Goal: Navigation & Orientation: Find specific page/section

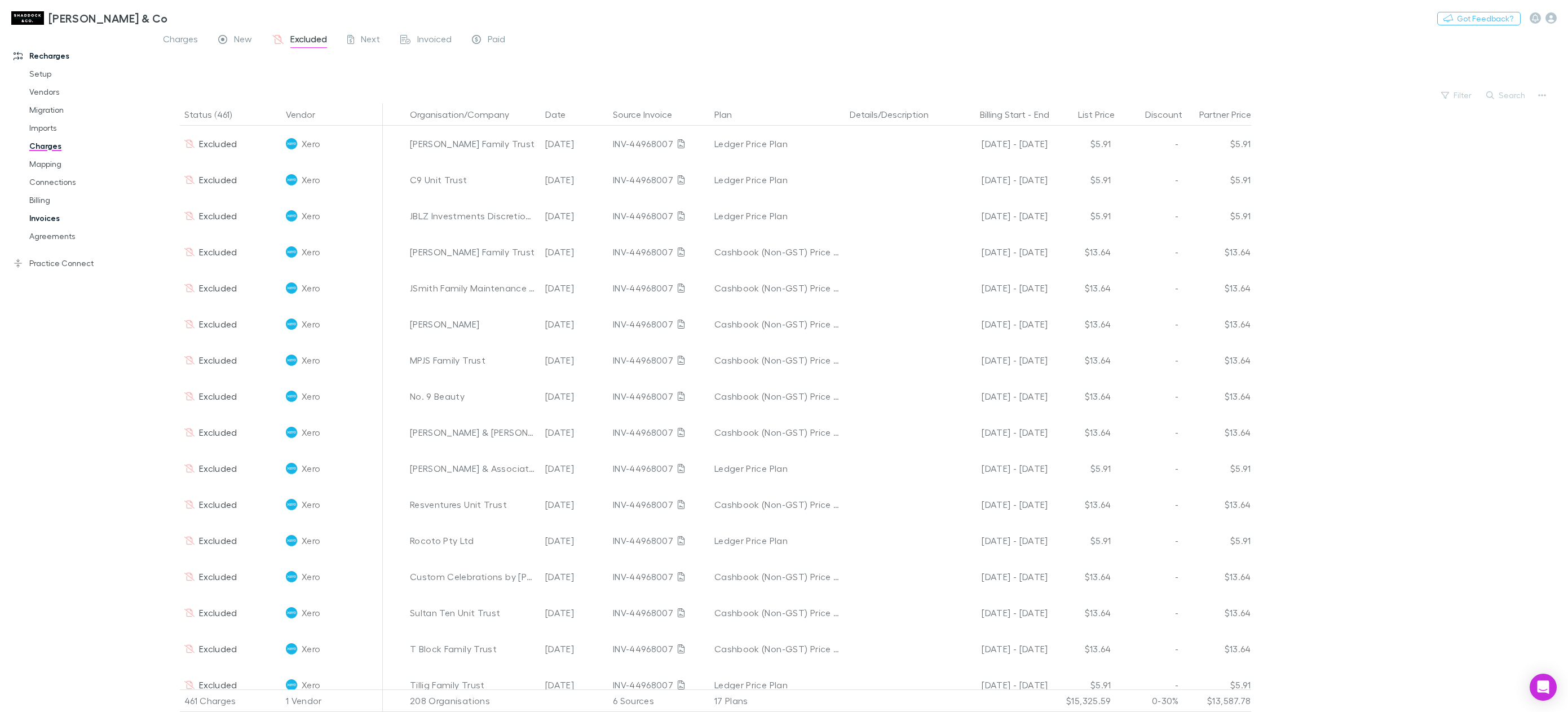
click at [69, 220] on link "Invoices" at bounding box center [89, 218] width 141 height 18
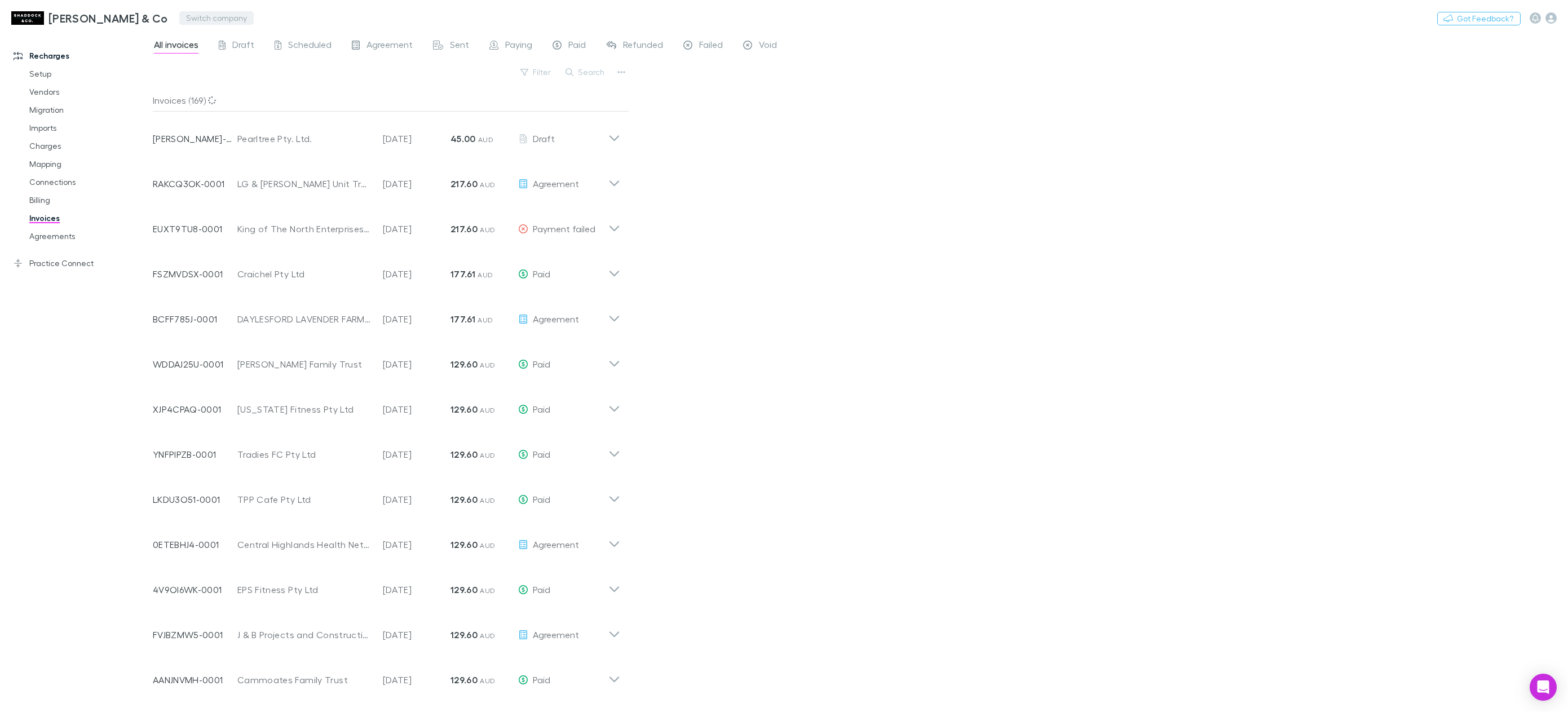
click at [180, 19] on button "Switch company" at bounding box center [217, 18] width 74 height 13
type input "****"
click at [197, 71] on p "Lucicharge" at bounding box center [175, 68] width 47 height 13
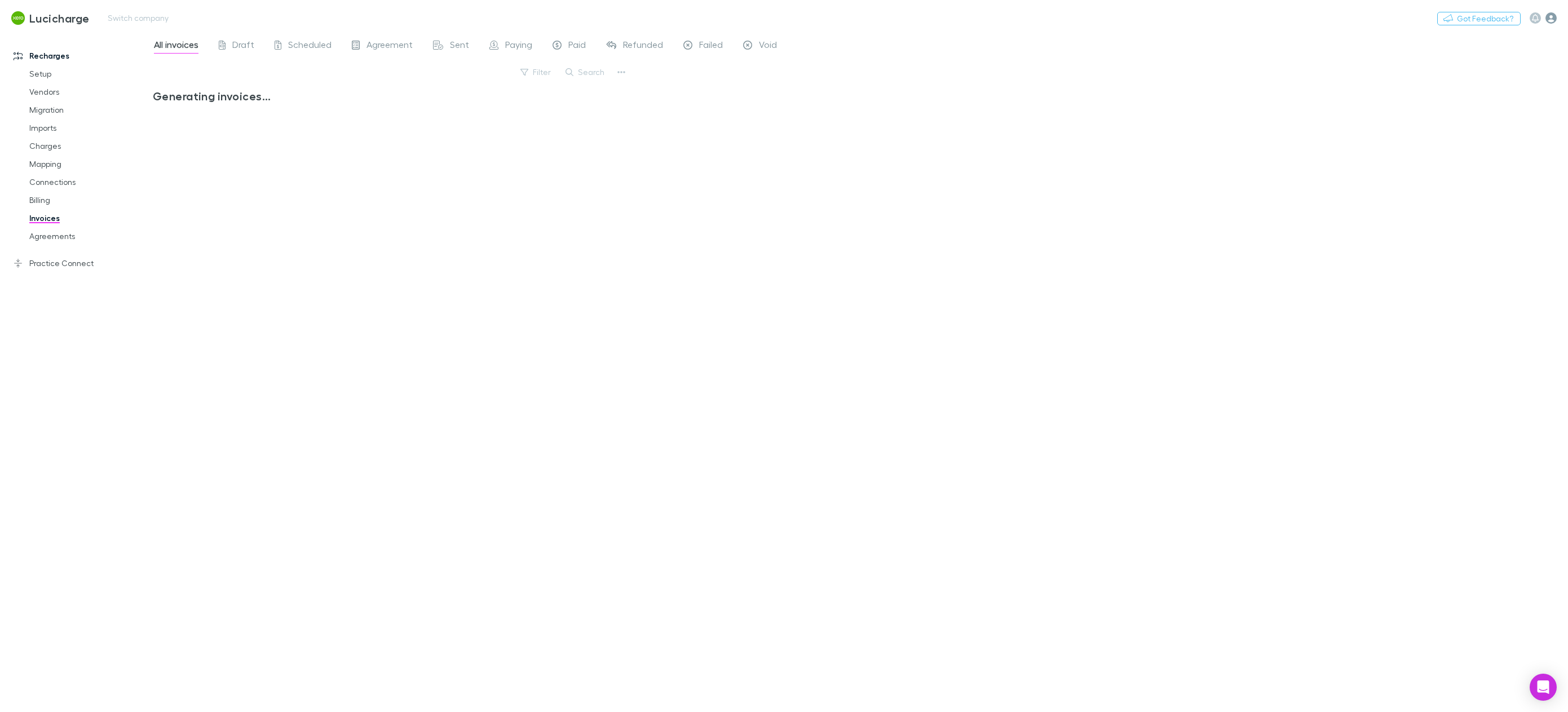
click at [1547, 21] on icon "button" at bounding box center [1551, 18] width 12 height 12
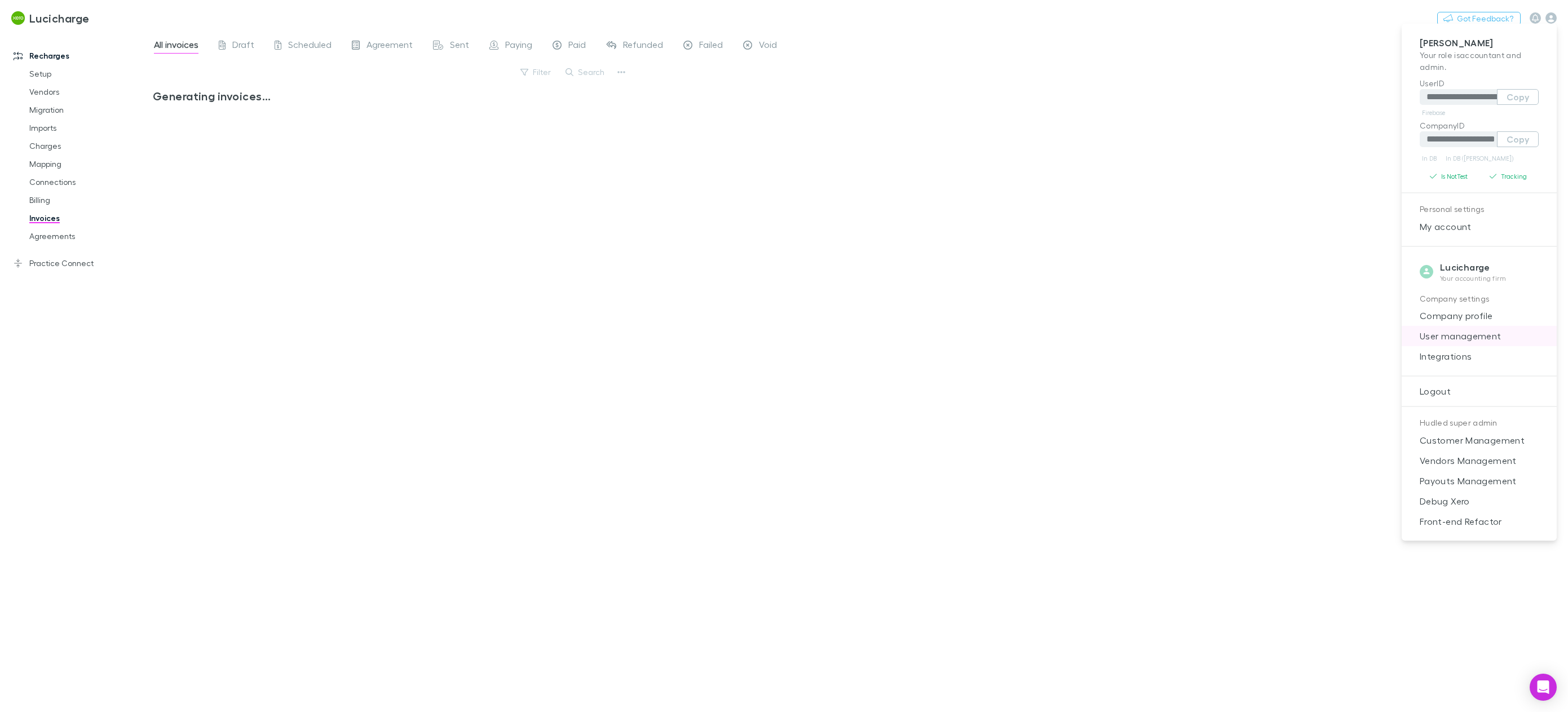
click at [1459, 343] on span "User management" at bounding box center [1479, 336] width 137 height 13
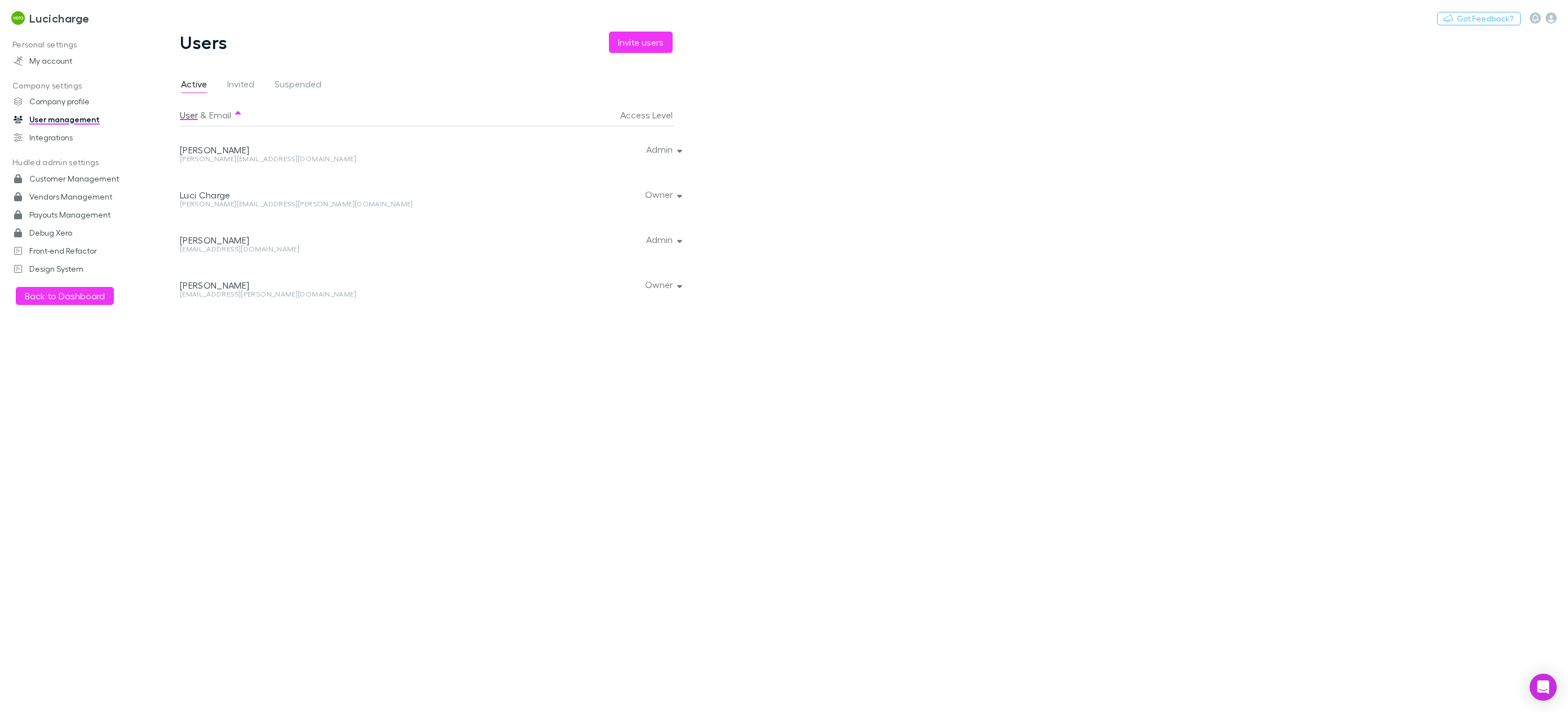
click at [674, 149] on div at bounding box center [677, 148] width 7 height 45
click at [681, 151] on icon "button" at bounding box center [679, 150] width 5 height 3
click at [939, 380] on div at bounding box center [784, 356] width 1568 height 712
click at [23, 16] on img at bounding box center [18, 18] width 13 height 13
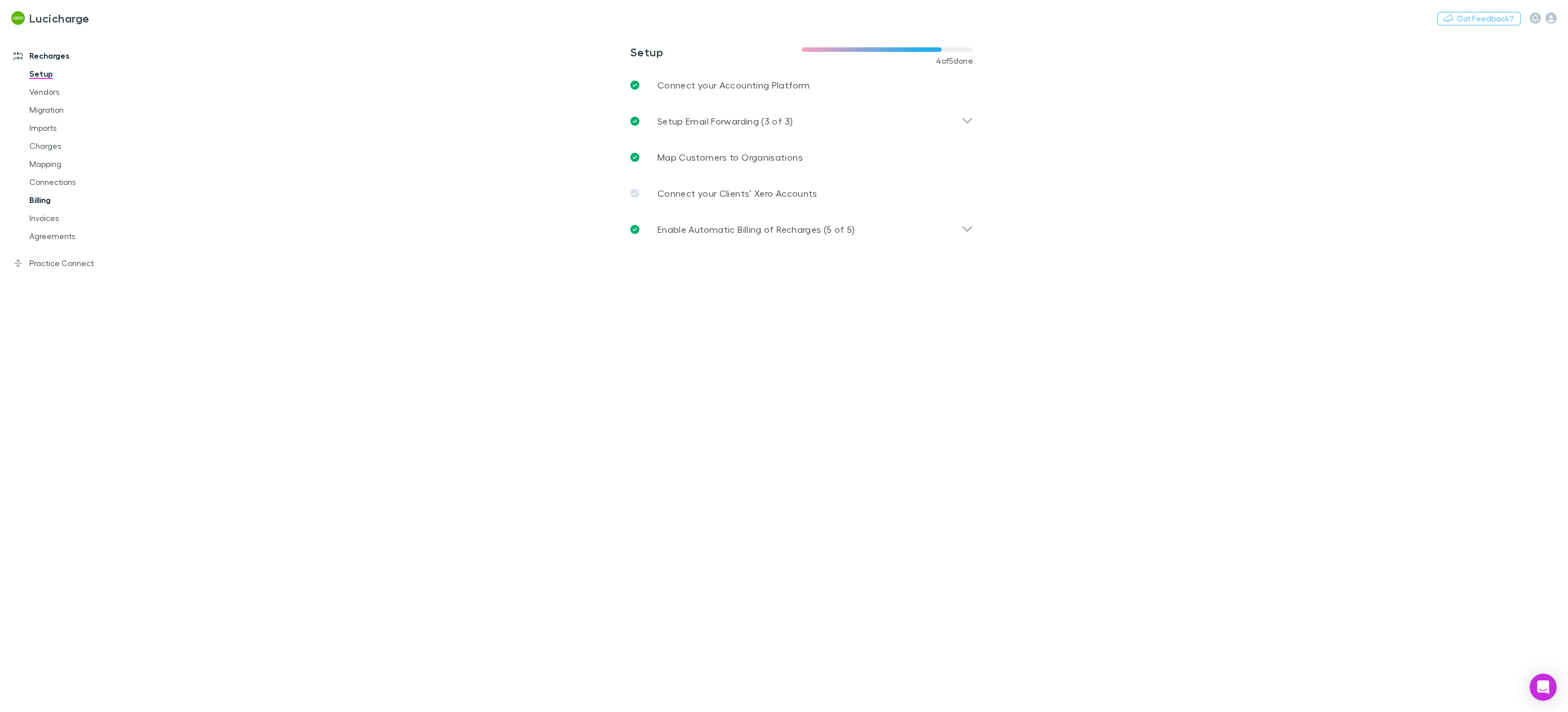
click at [44, 203] on link "Billing" at bounding box center [89, 200] width 141 height 18
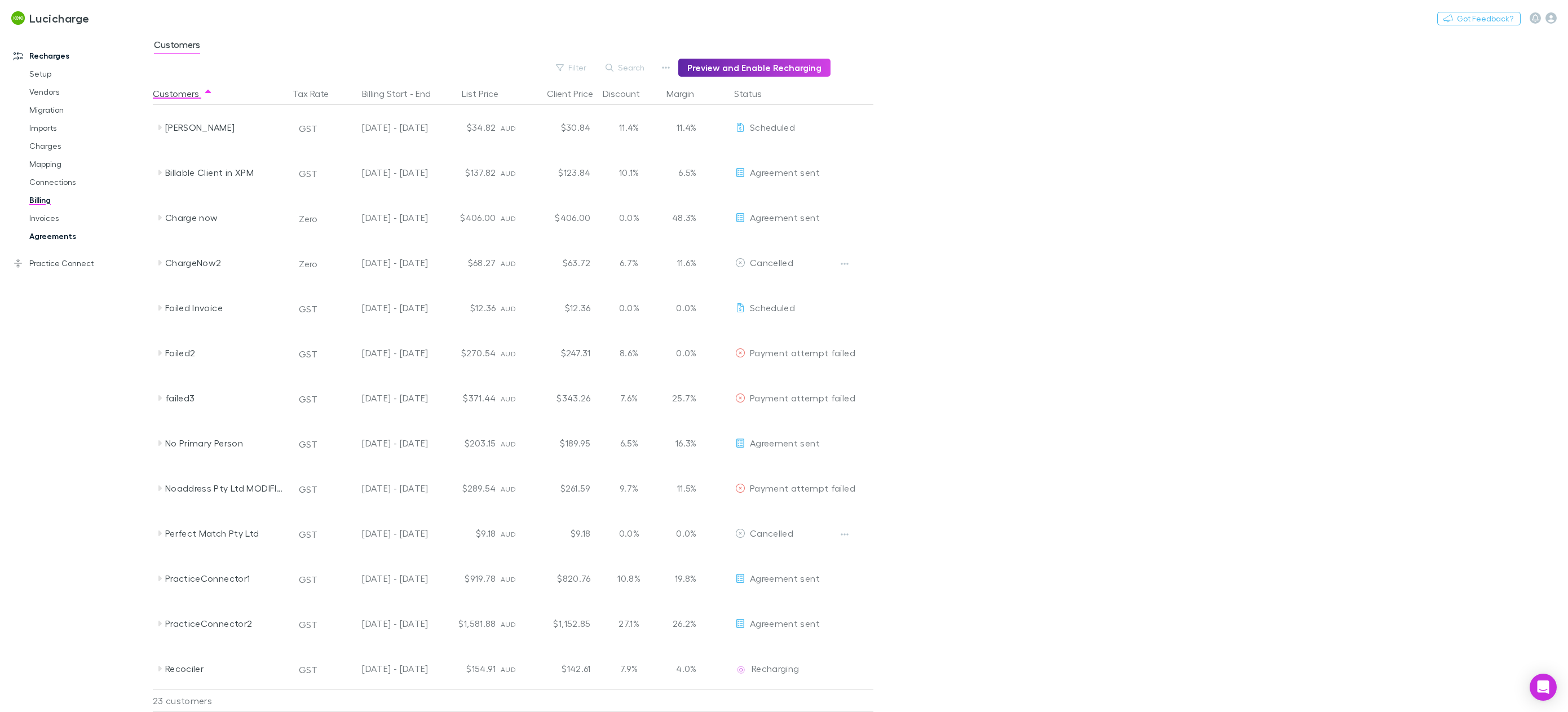
click at [54, 239] on link "Agreements" at bounding box center [89, 236] width 141 height 18
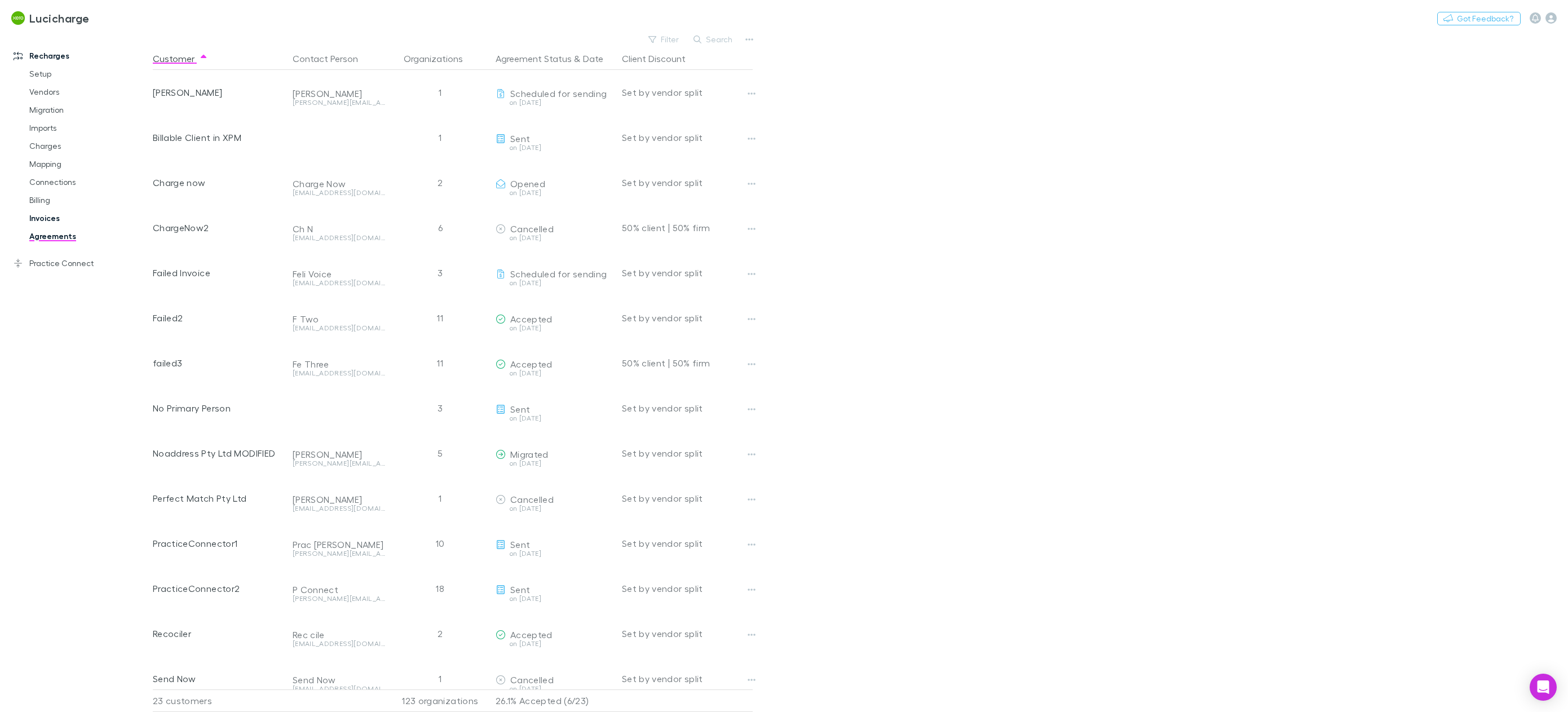
click at [60, 216] on link "Invoices" at bounding box center [89, 218] width 141 height 18
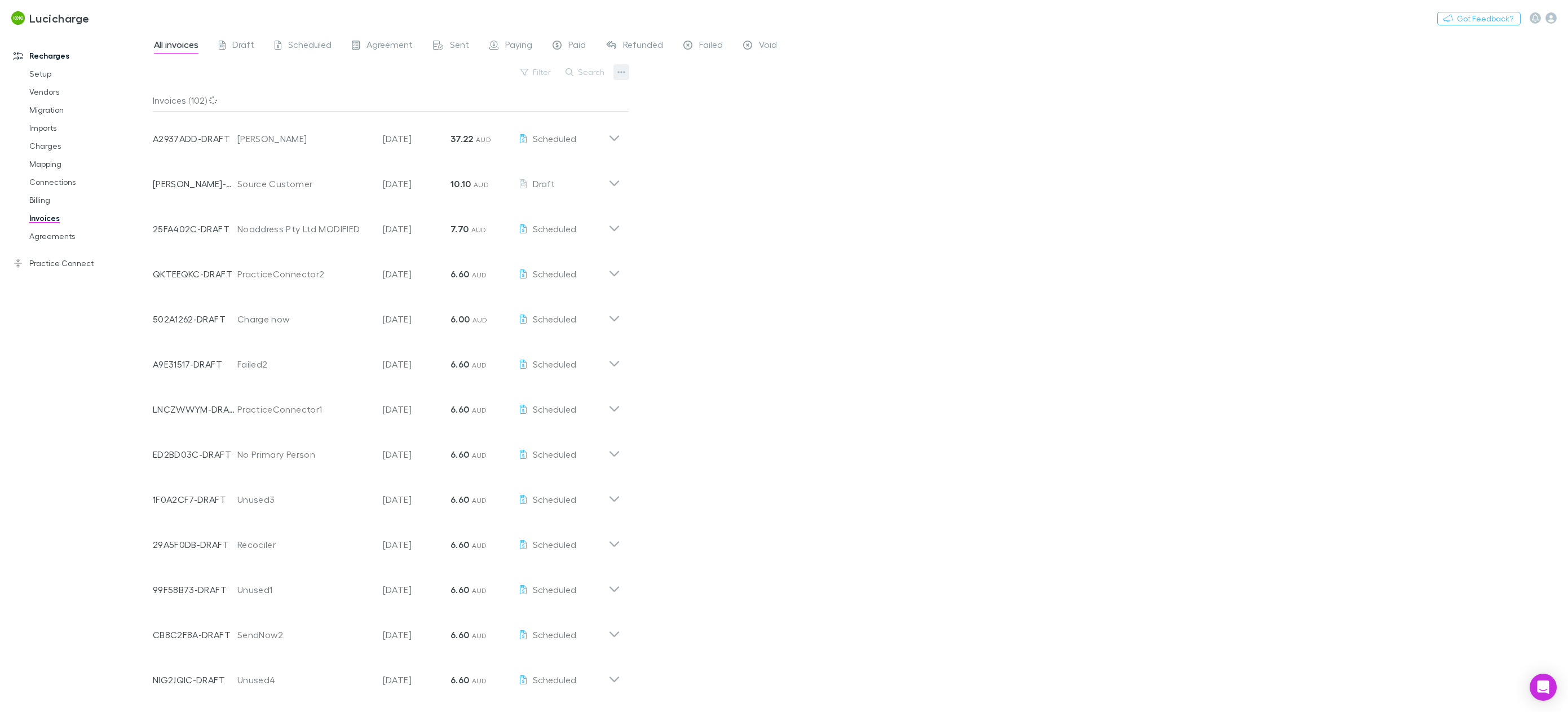
click at [620, 71] on icon "button" at bounding box center [621, 72] width 8 height 9
click at [855, 189] on div at bounding box center [784, 356] width 1568 height 712
click at [615, 138] on icon at bounding box center [614, 134] width 12 height 23
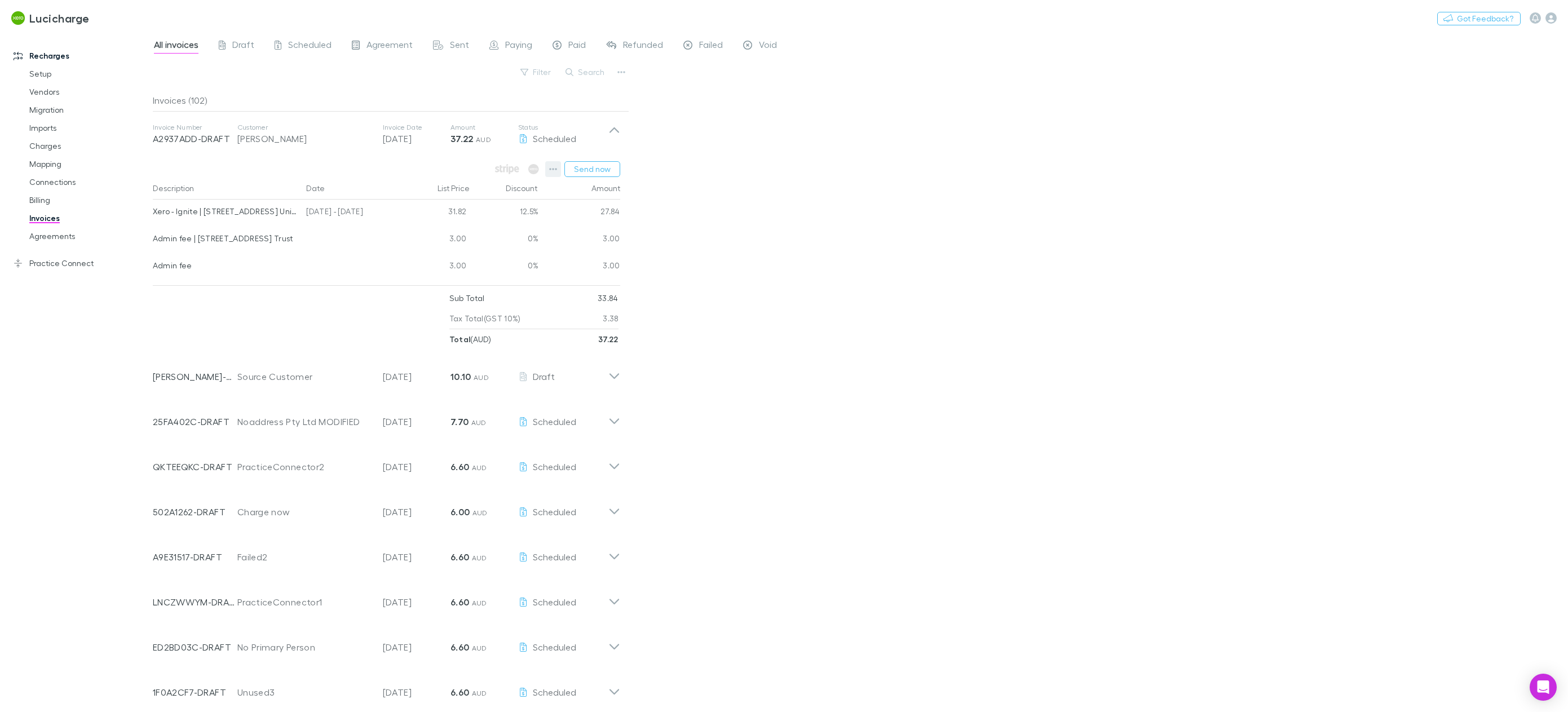
click at [550, 172] on icon "button" at bounding box center [553, 169] width 8 height 9
click at [978, 318] on div at bounding box center [784, 356] width 1568 height 712
click at [303, 50] on span "Scheduled" at bounding box center [309, 46] width 43 height 15
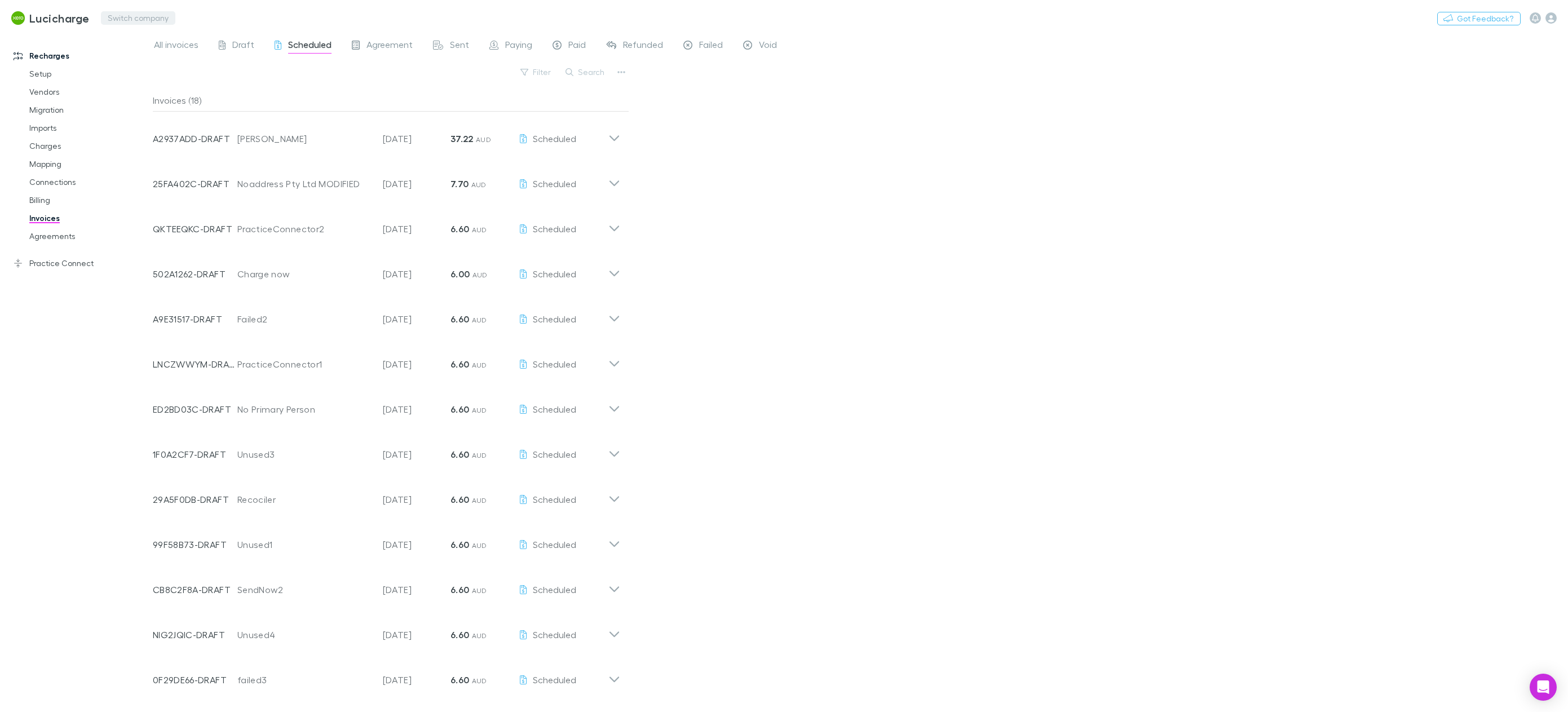
click at [118, 18] on button "Switch company" at bounding box center [138, 18] width 74 height 13
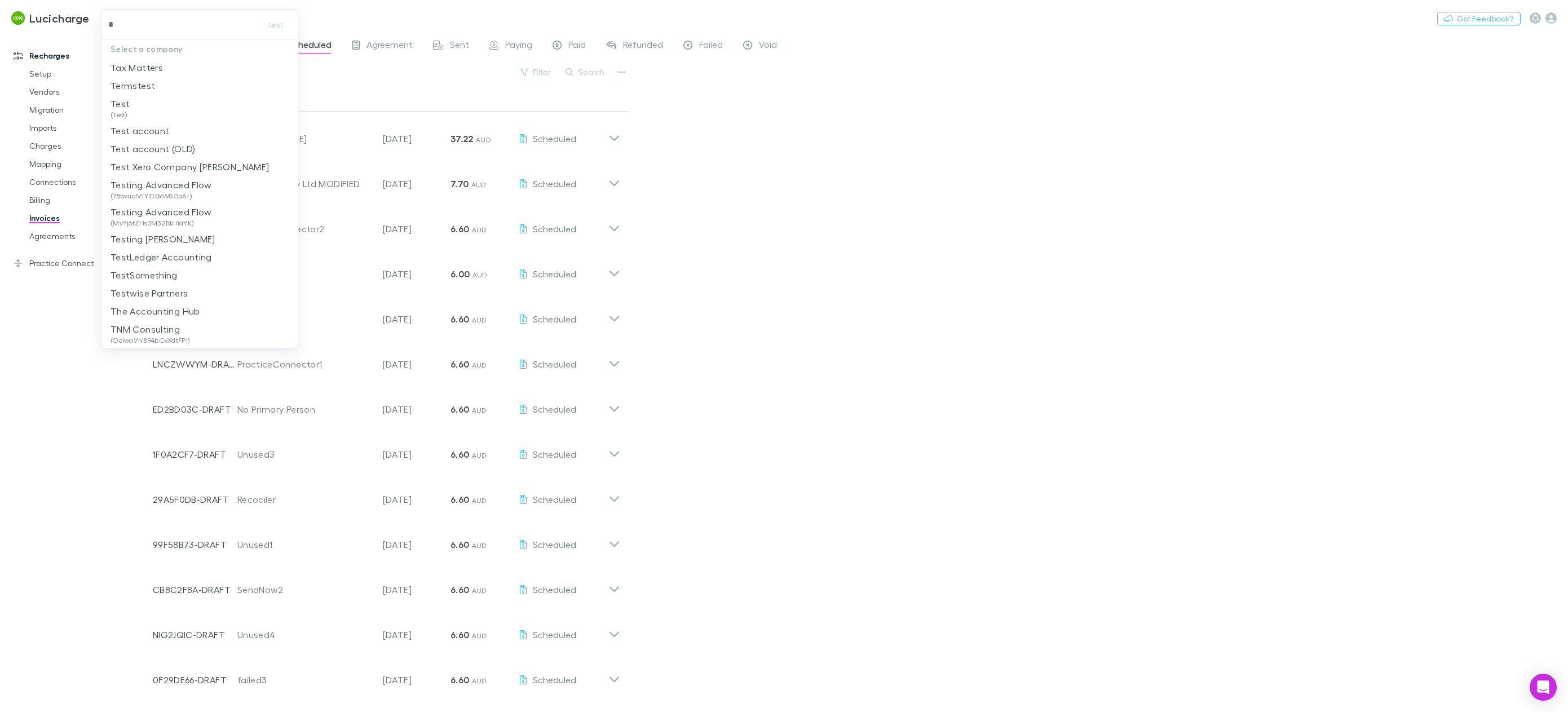
type input "**"
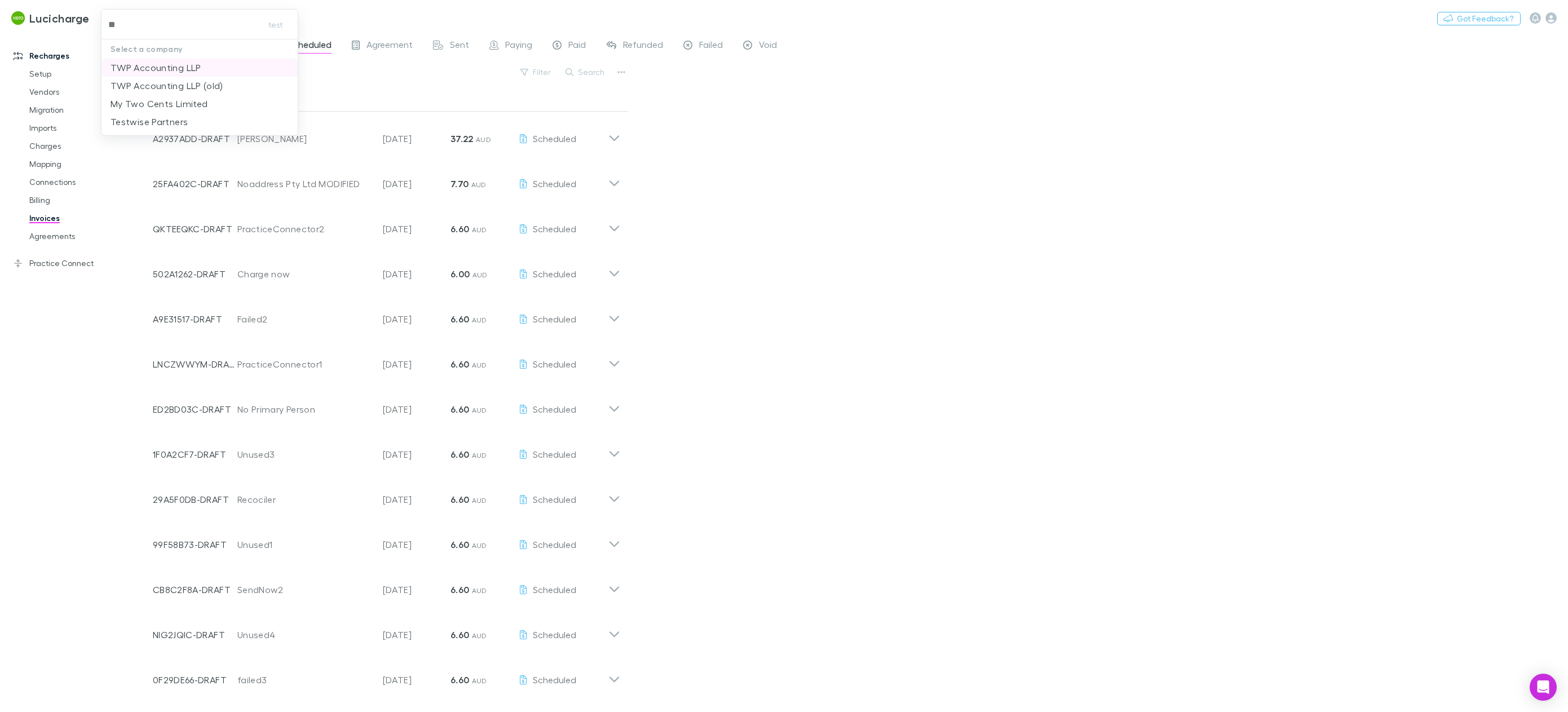
click at [146, 69] on p "TWP Accounting LLP" at bounding box center [156, 68] width 91 height 13
click at [1550, 19] on icon "button" at bounding box center [1551, 18] width 12 height 12
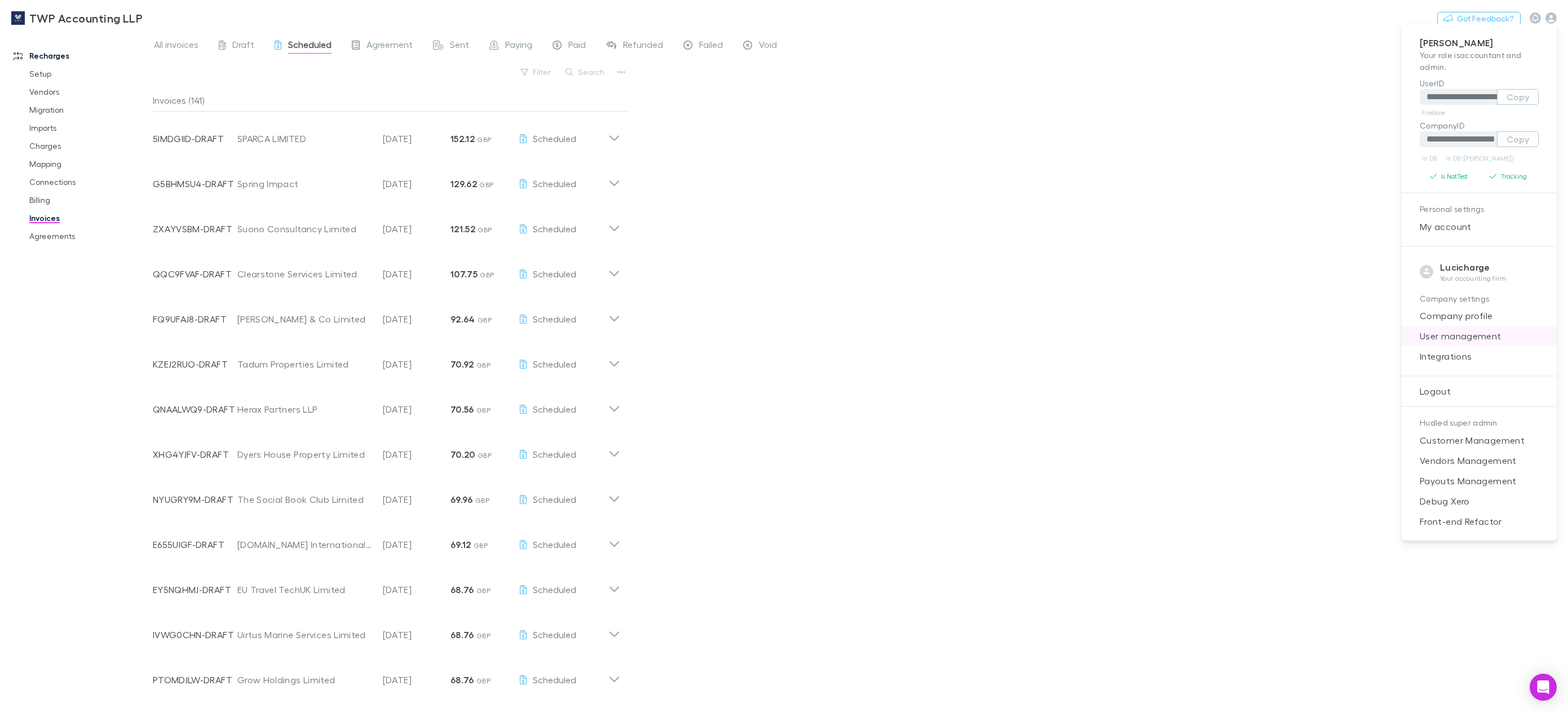
click at [1492, 339] on span "User management" at bounding box center [1479, 336] width 137 height 13
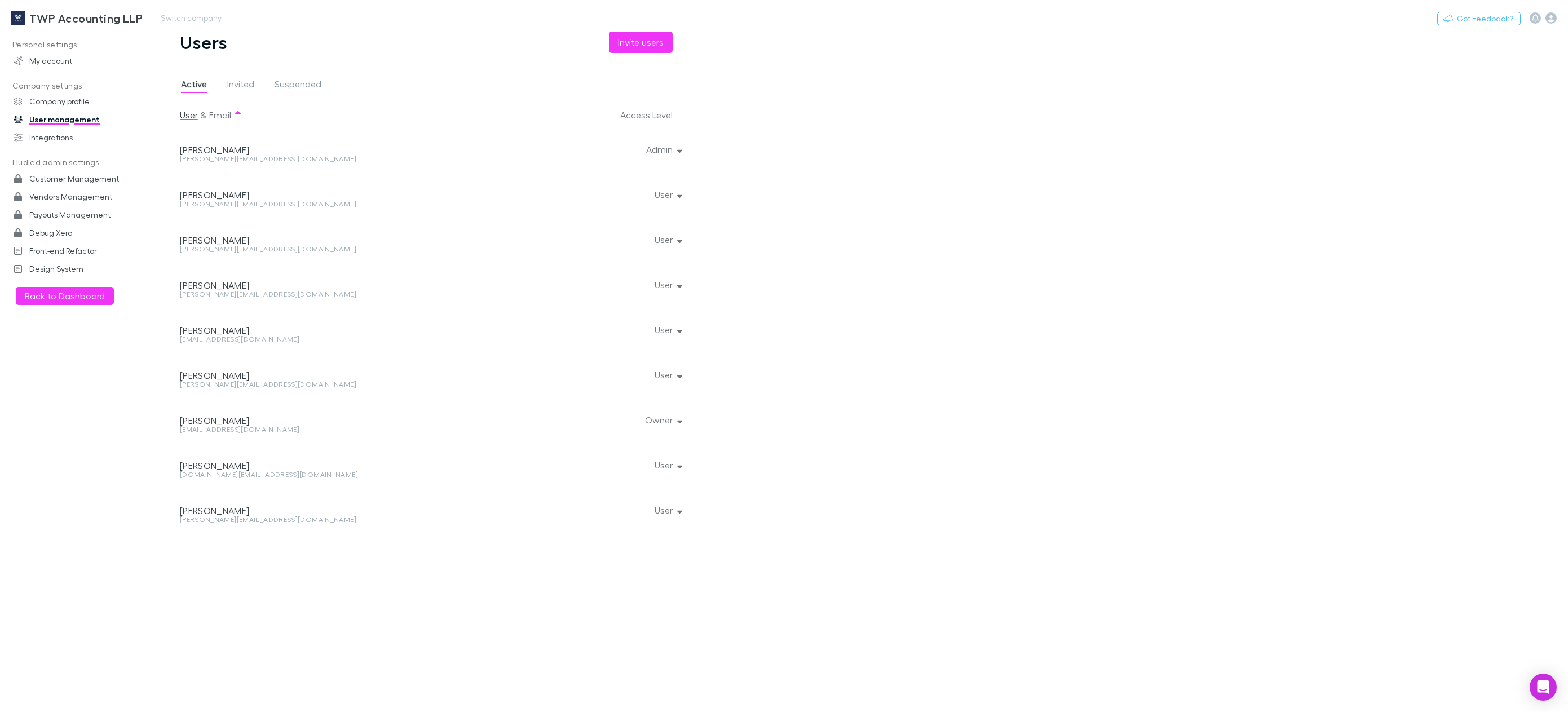
click at [86, 20] on h3 "TWP Accounting LLP" at bounding box center [86, 18] width 113 height 13
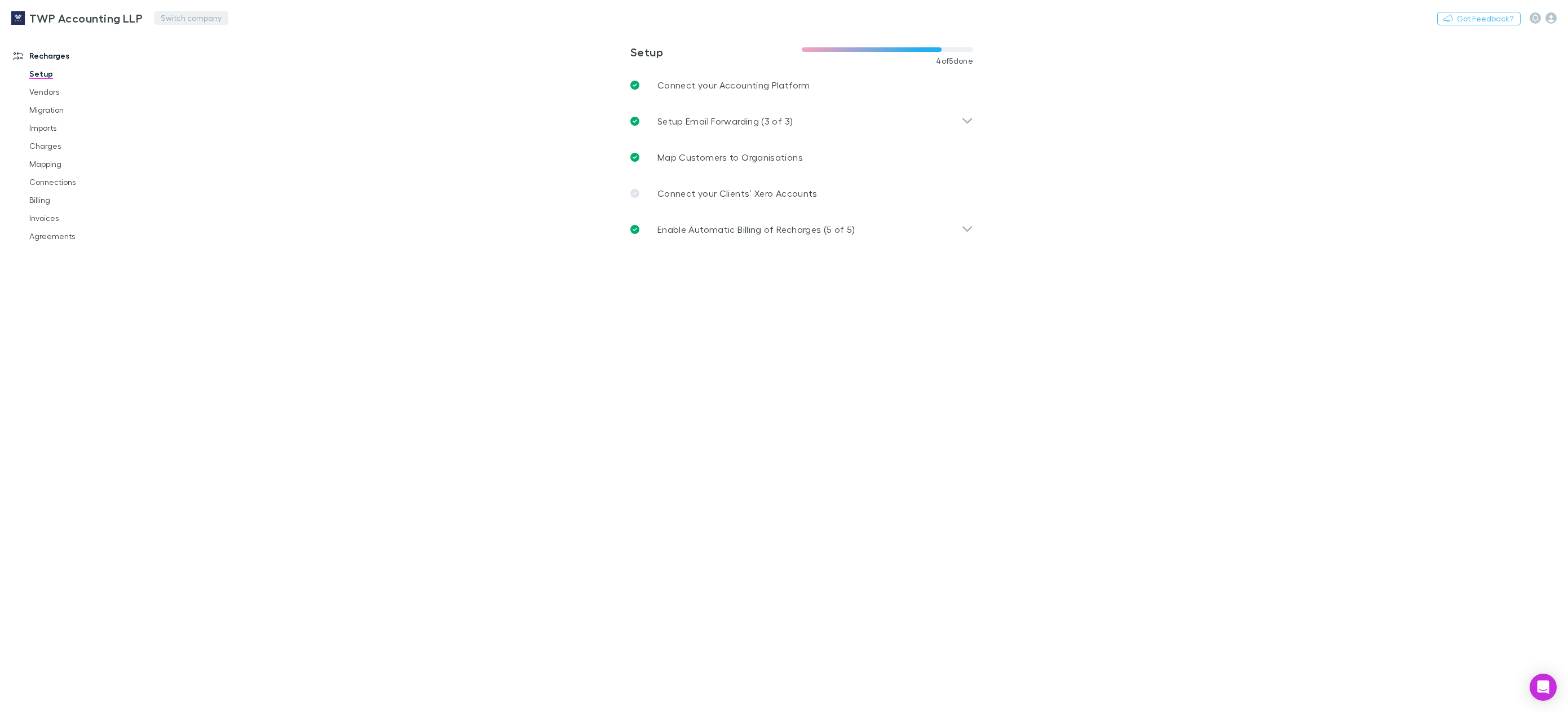
click at [199, 19] on button "Switch company" at bounding box center [191, 18] width 74 height 13
type input "******"
click at [200, 72] on p "Lucicharge" at bounding box center [186, 68] width 47 height 13
type input "**********"
click at [37, 225] on link "Invoices" at bounding box center [89, 218] width 141 height 18
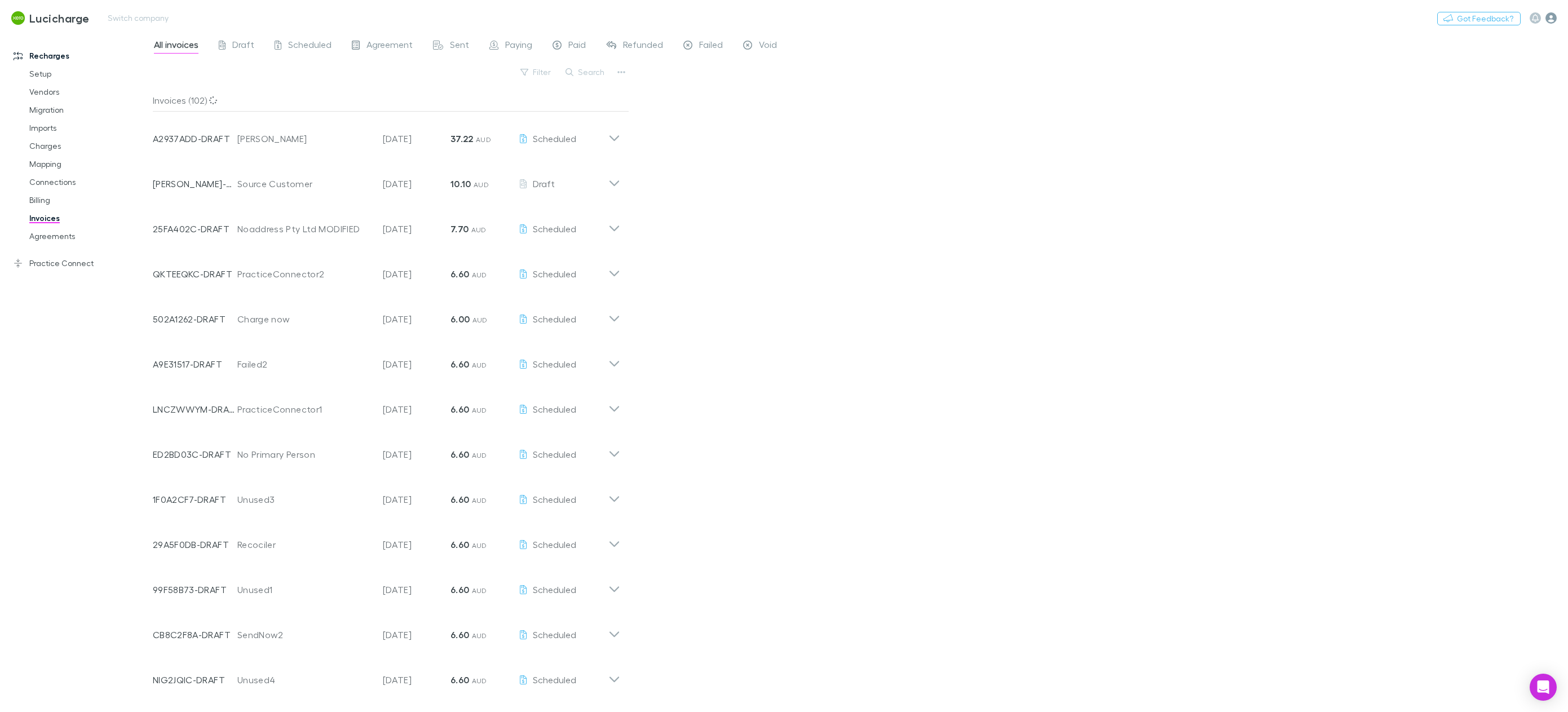
click at [1550, 15] on icon "button" at bounding box center [1551, 18] width 12 height 12
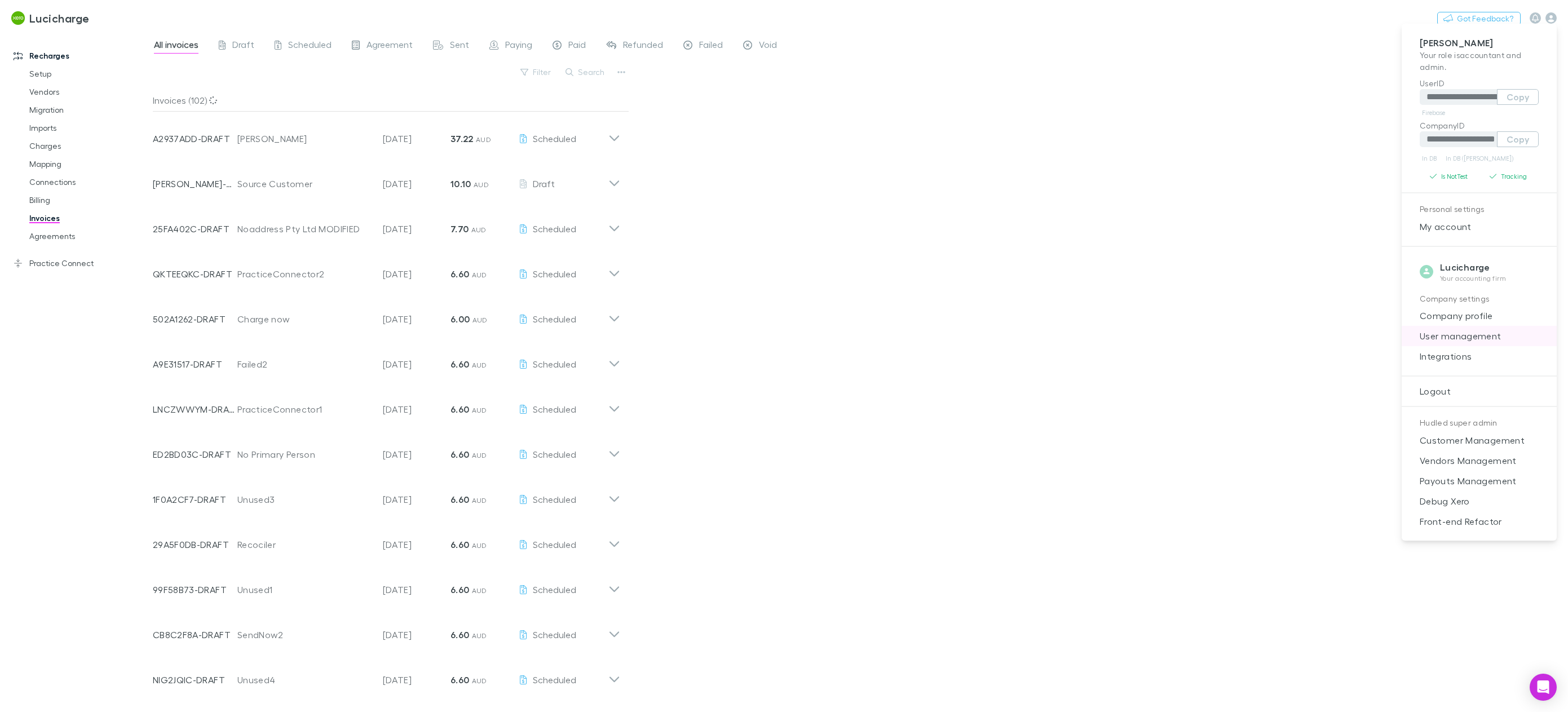
click at [1470, 341] on span "User management" at bounding box center [1479, 336] width 137 height 13
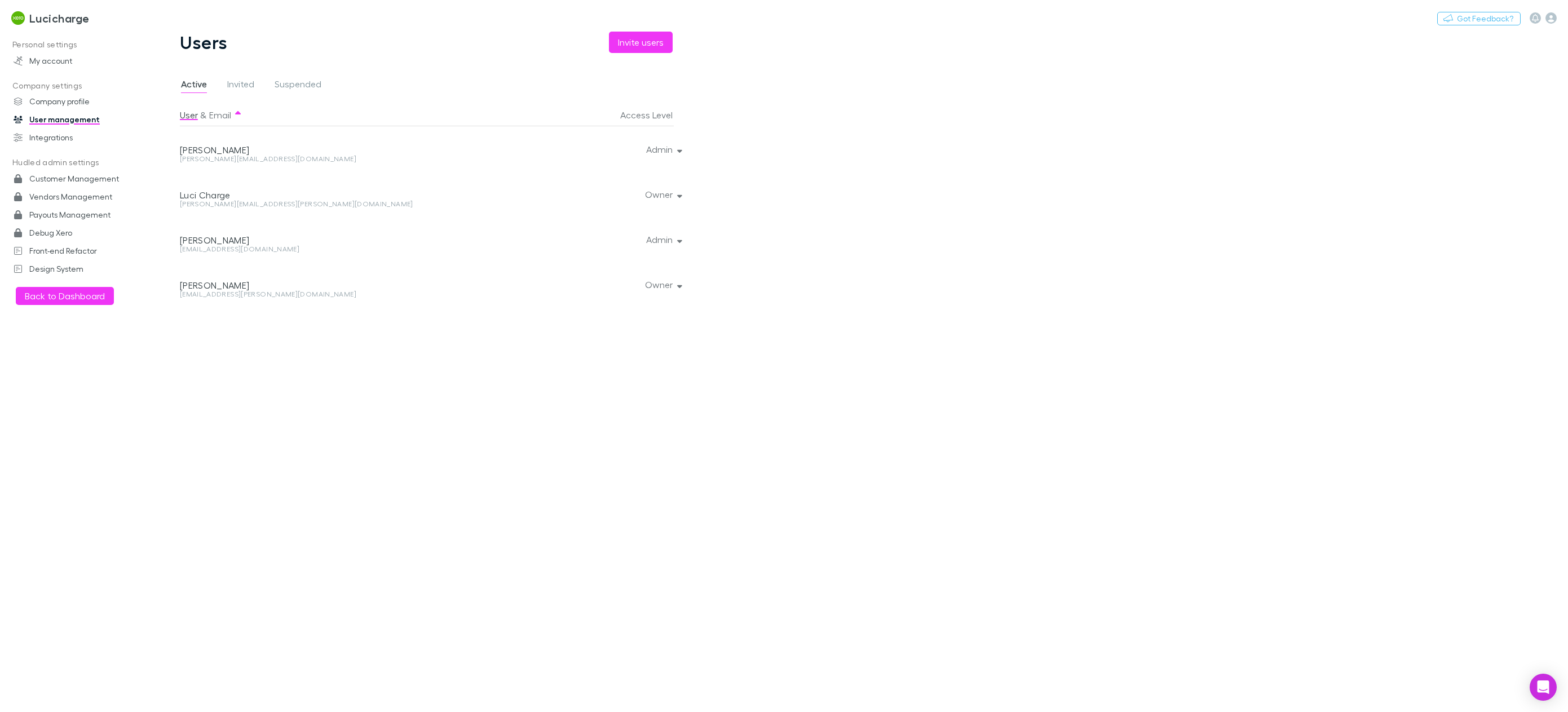
click at [679, 246] on div at bounding box center [677, 239] width 7 height 45
click at [680, 242] on div at bounding box center [677, 239] width 7 height 45
click at [656, 240] on button "Admin" at bounding box center [663, 240] width 52 height 16
click at [35, 18] on div at bounding box center [784, 356] width 1568 height 712
click at [24, 19] on img at bounding box center [18, 18] width 13 height 13
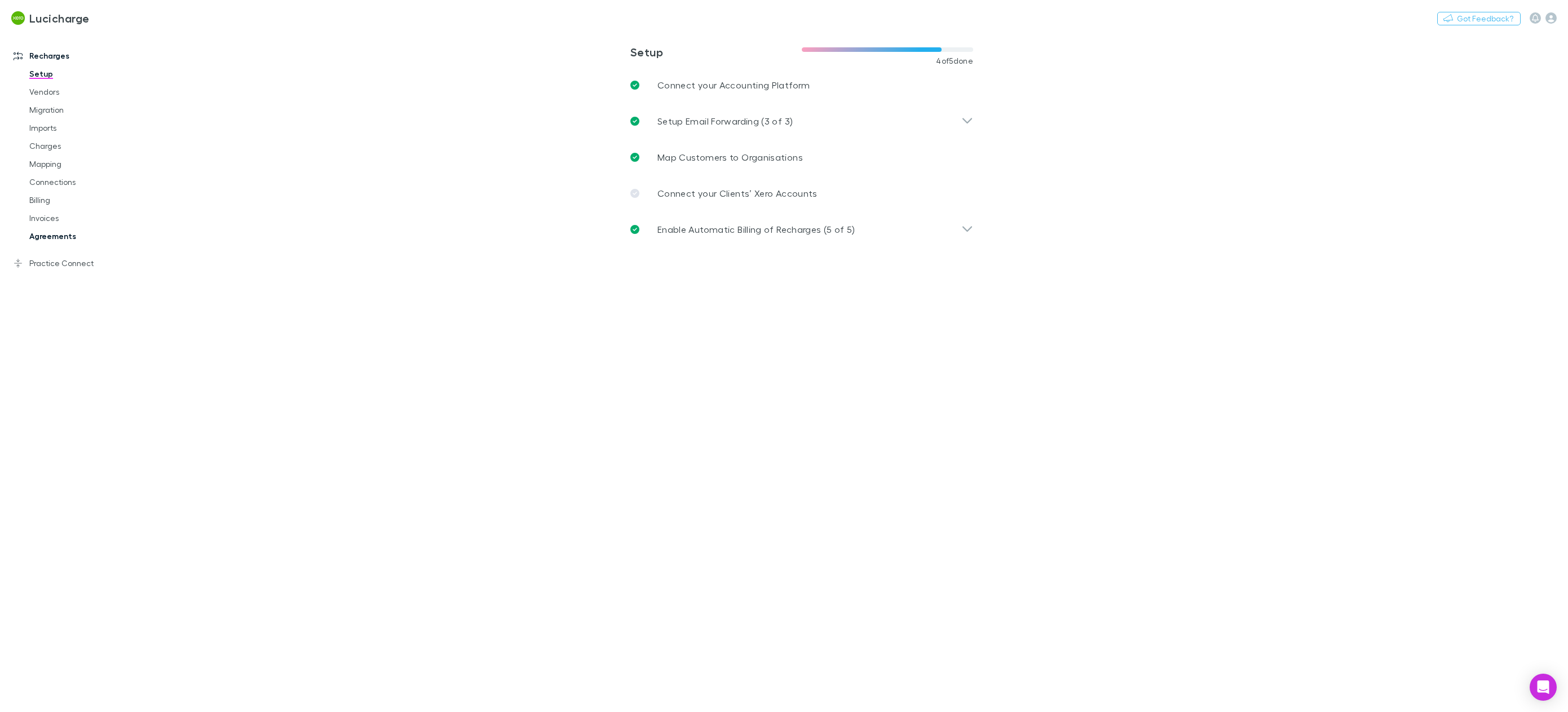
click at [71, 235] on link "Agreements" at bounding box center [89, 236] width 141 height 18
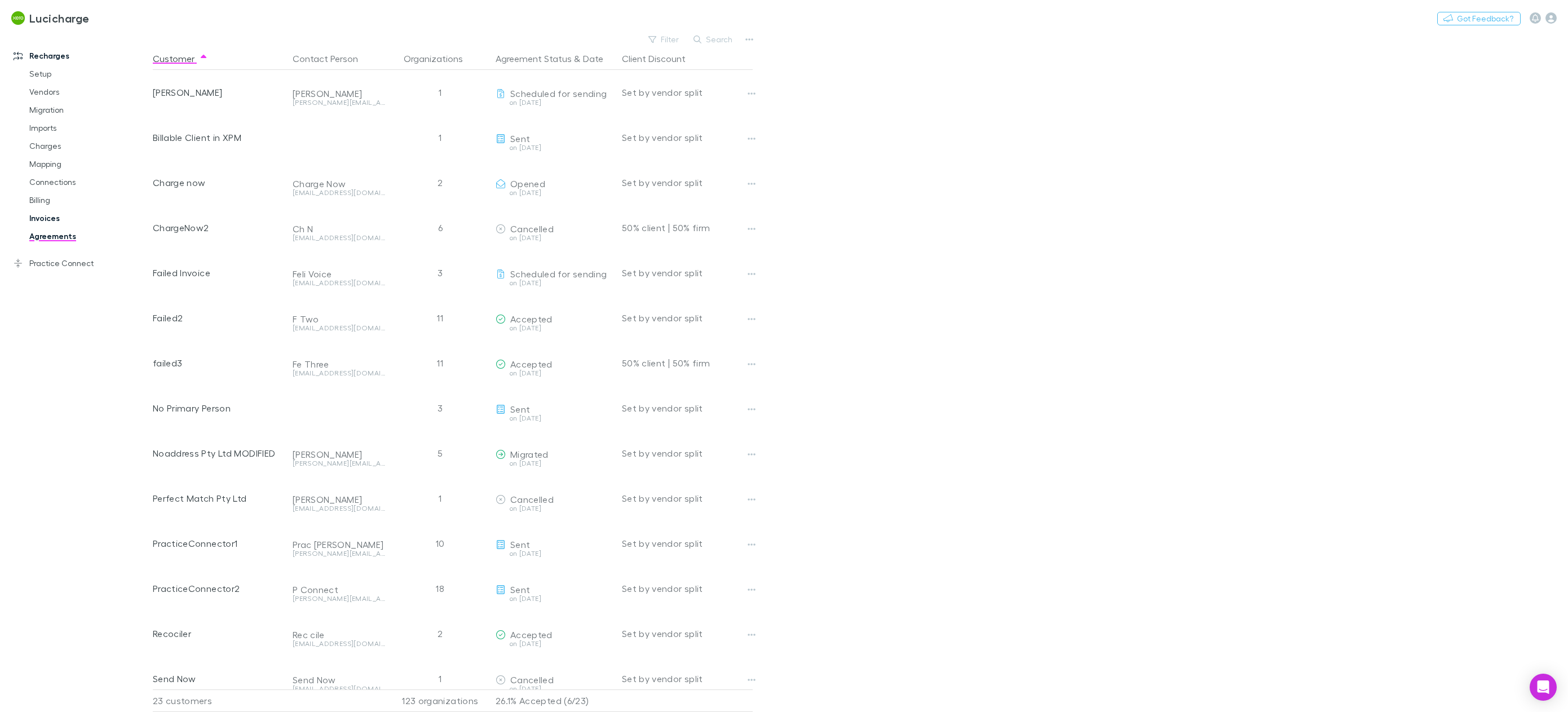
click at [63, 218] on link "Invoices" at bounding box center [89, 218] width 141 height 18
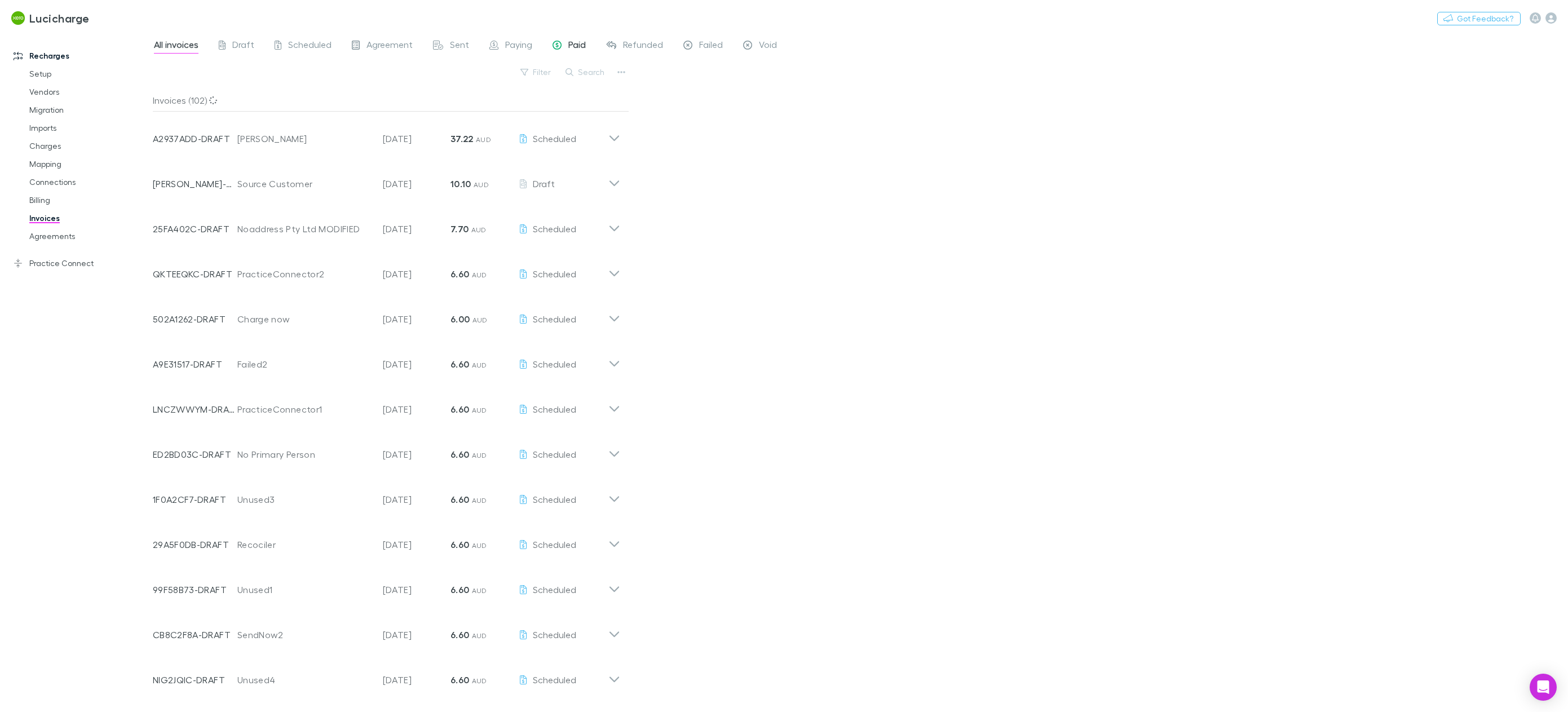
click at [570, 45] on span "Paid" at bounding box center [577, 46] width 18 height 15
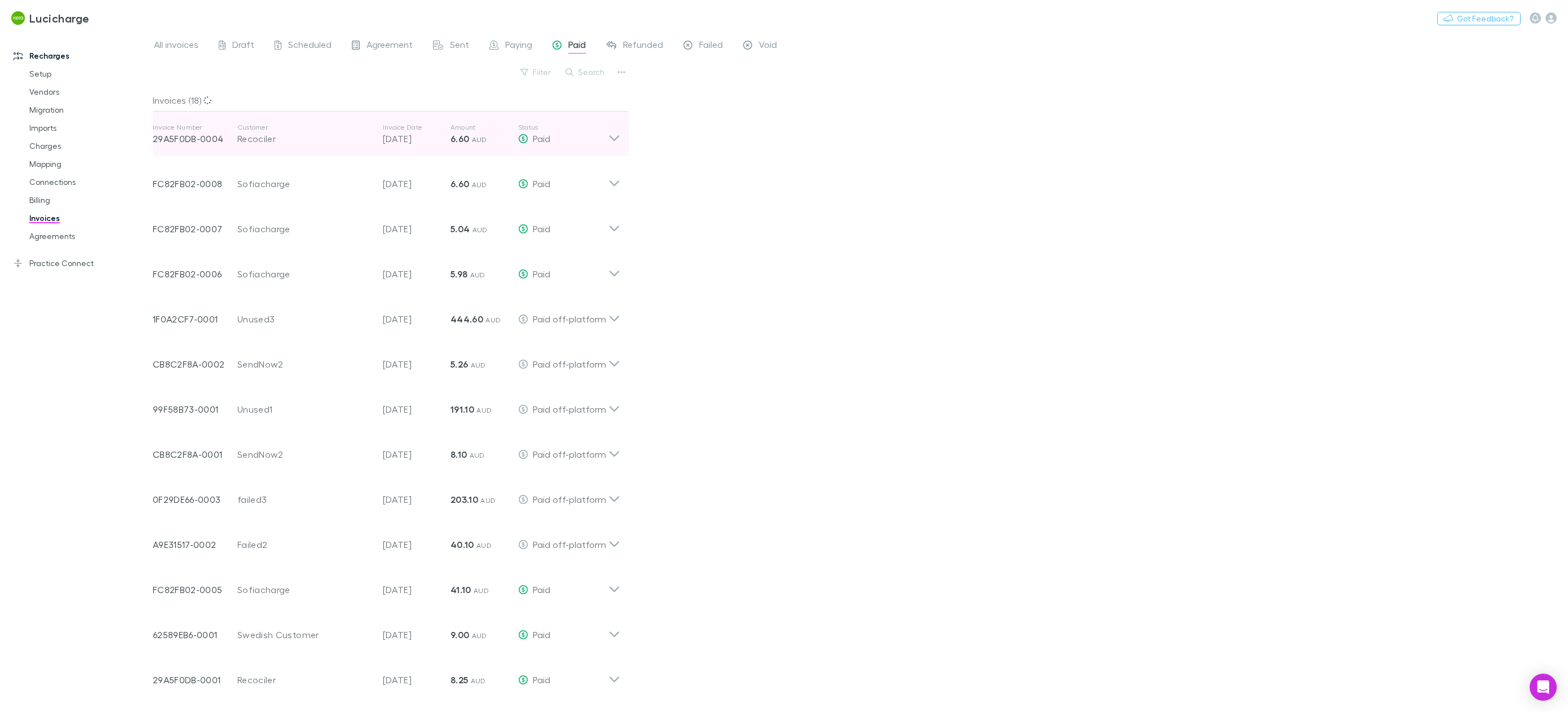
click at [611, 136] on icon at bounding box center [614, 134] width 12 height 23
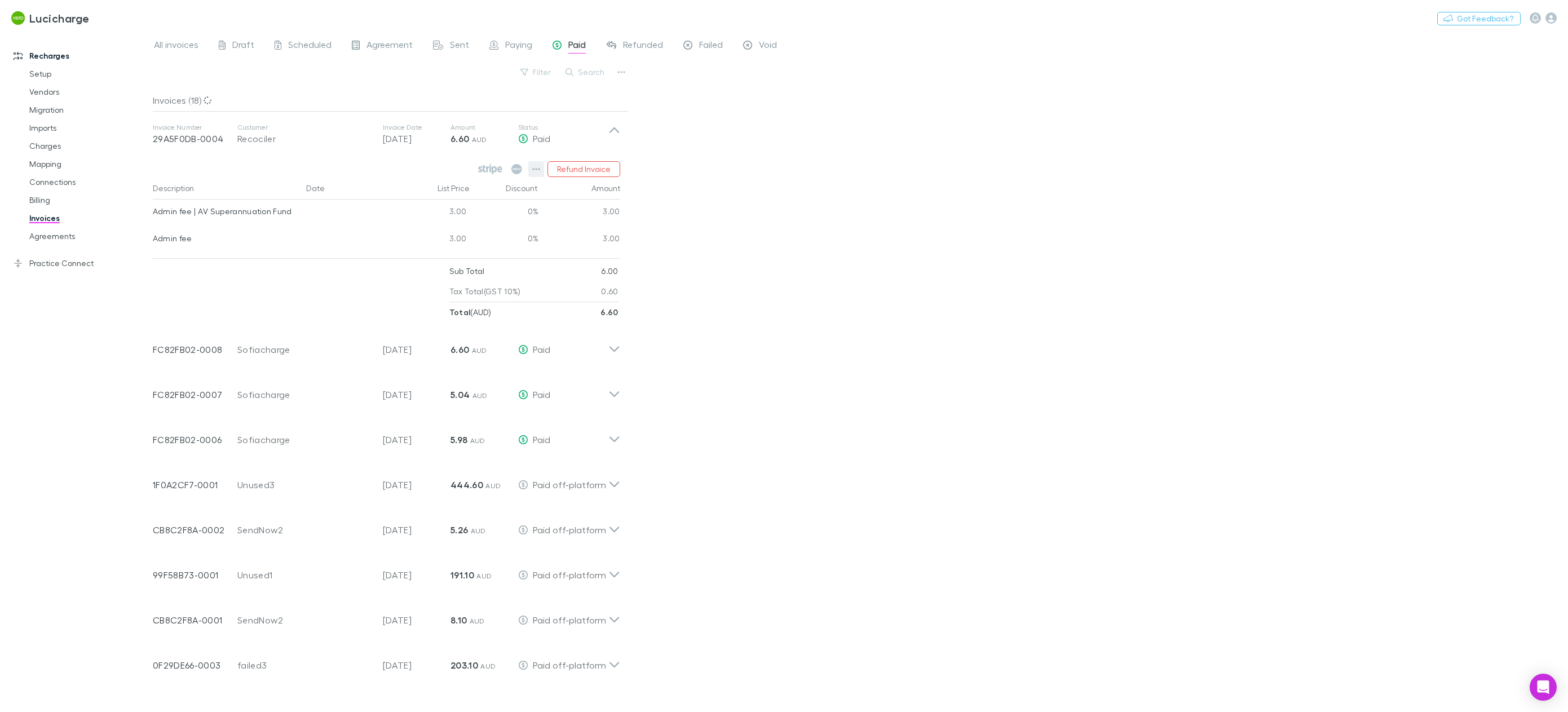
click at [536, 170] on icon "button" at bounding box center [536, 169] width 8 height 9
click at [813, 211] on div at bounding box center [784, 356] width 1568 height 712
click at [286, 44] on div "Scheduled" at bounding box center [303, 46] width 57 height 15
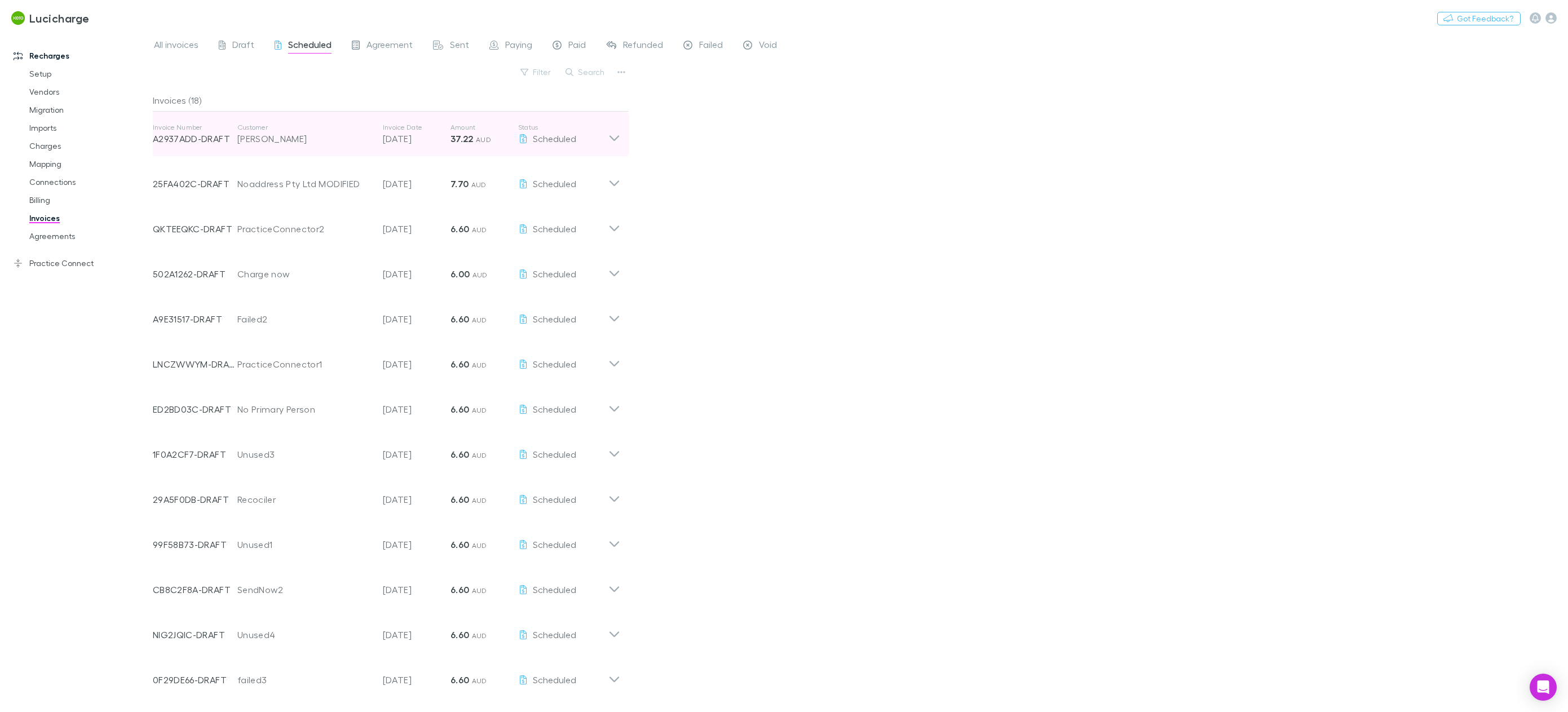
click at [611, 133] on icon at bounding box center [614, 134] width 12 height 23
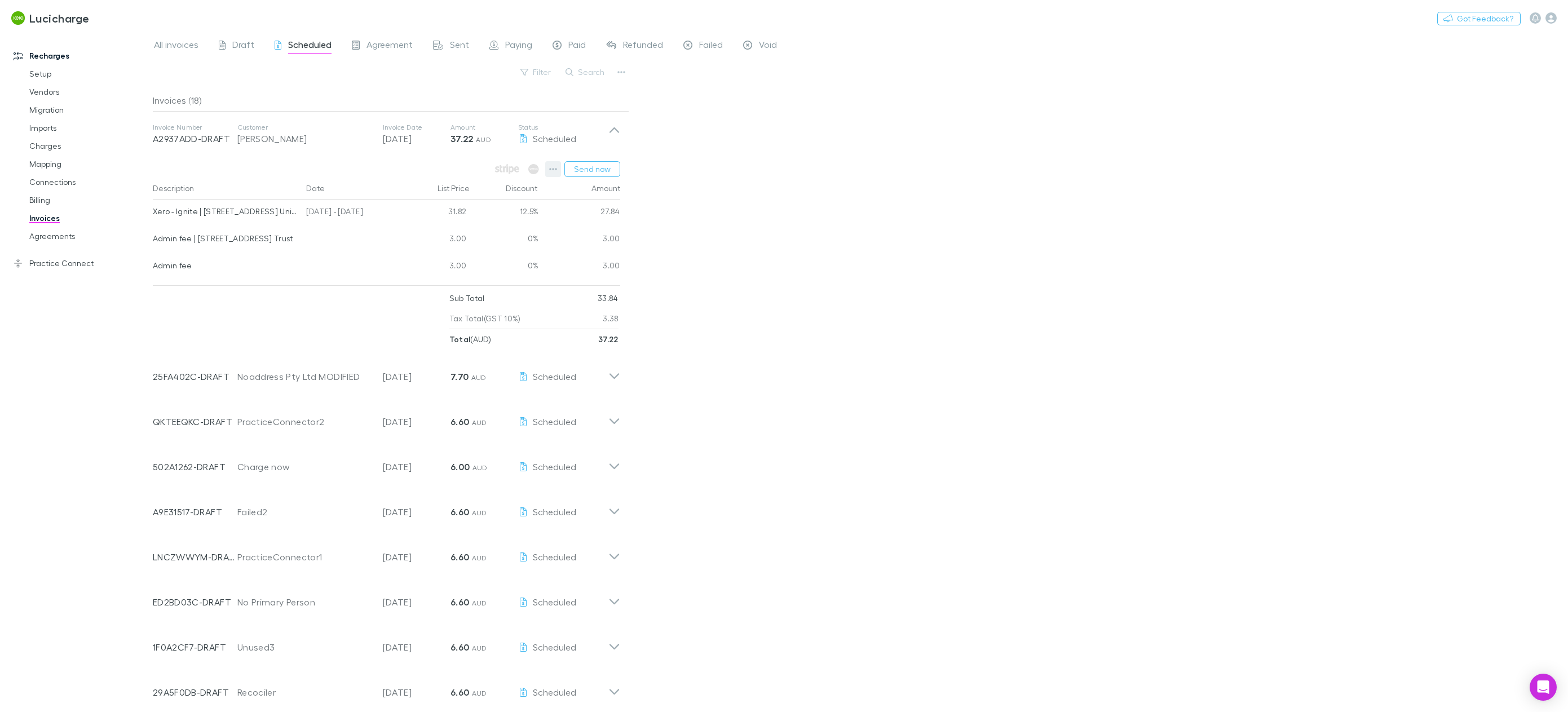
click at [557, 170] on icon "button" at bounding box center [553, 169] width 8 height 9
click at [499, 287] on p "View charges" at bounding box center [485, 287] width 137 height 13
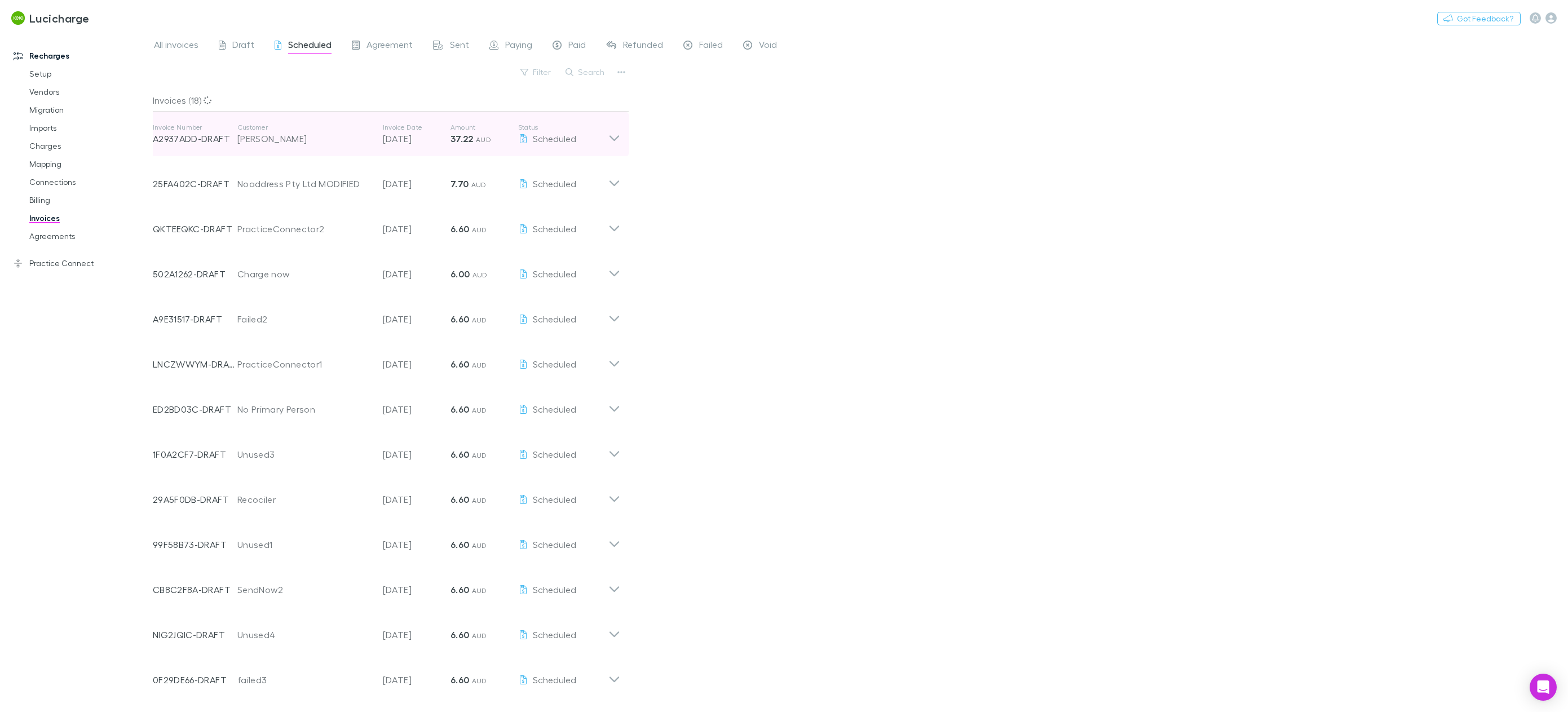
click at [612, 136] on icon at bounding box center [614, 134] width 12 height 23
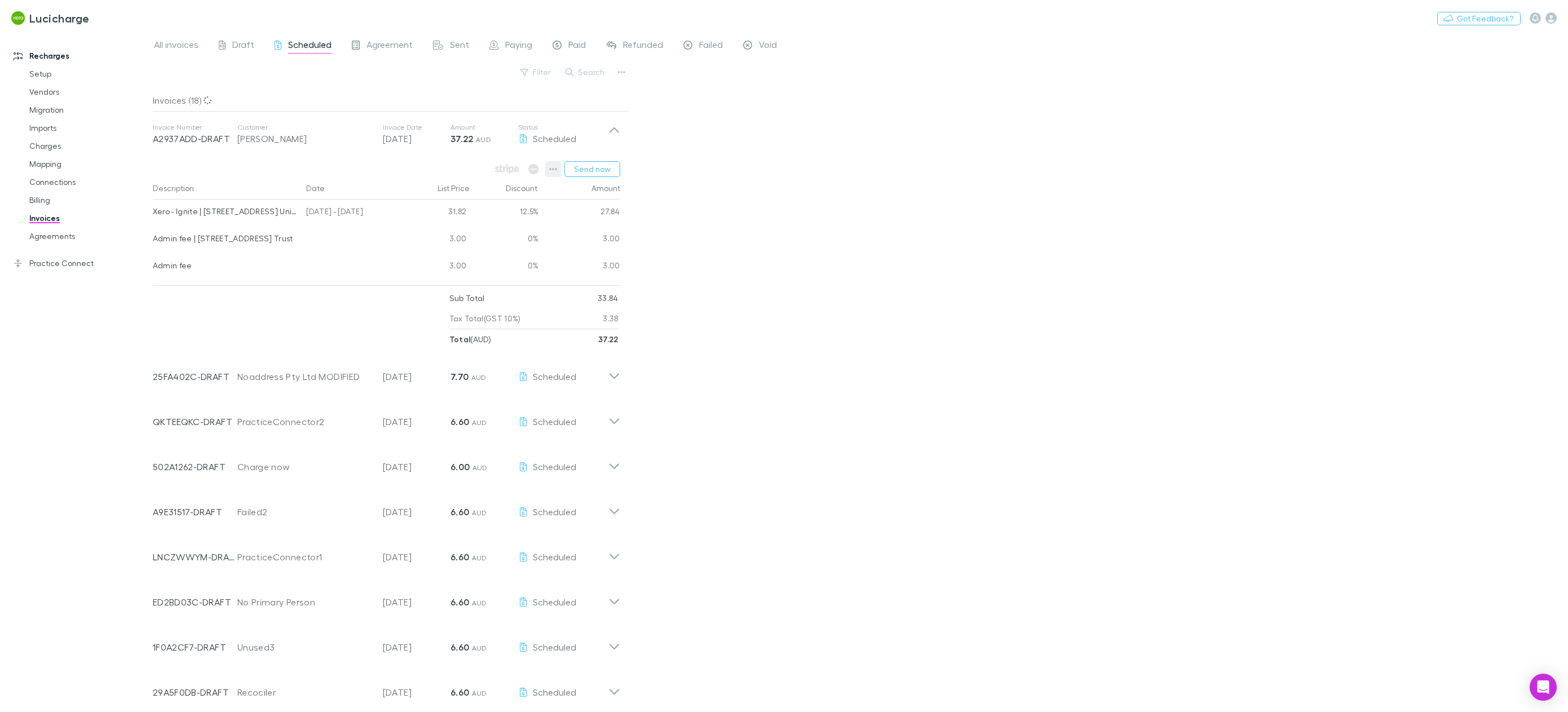
click at [555, 172] on icon "button" at bounding box center [553, 169] width 8 height 9
click at [925, 369] on div at bounding box center [784, 356] width 1568 height 712
click at [52, 232] on link "Agreements" at bounding box center [89, 236] width 141 height 18
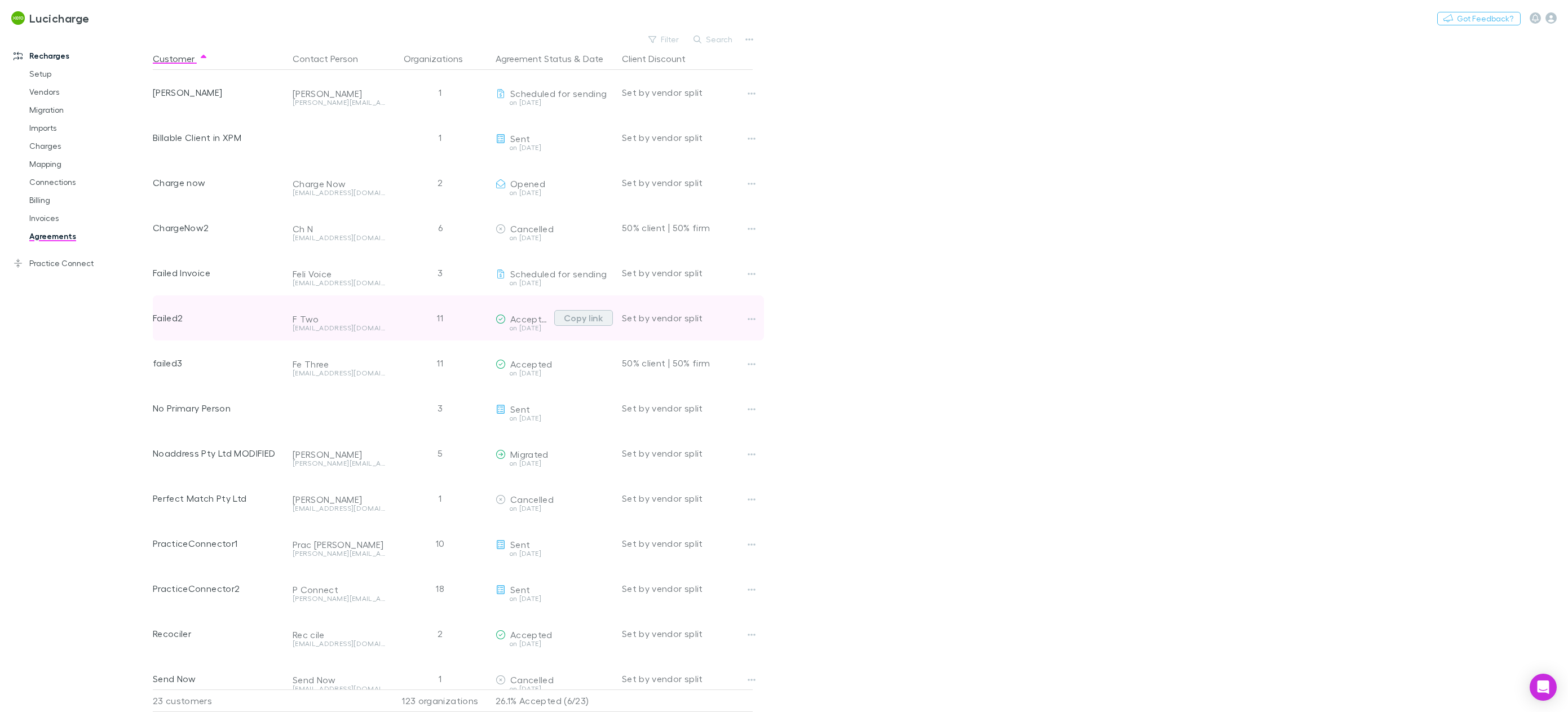
click at [585, 319] on button "Copy link" at bounding box center [584, 318] width 58 height 16
click at [52, 218] on link "Invoices" at bounding box center [89, 218] width 141 height 18
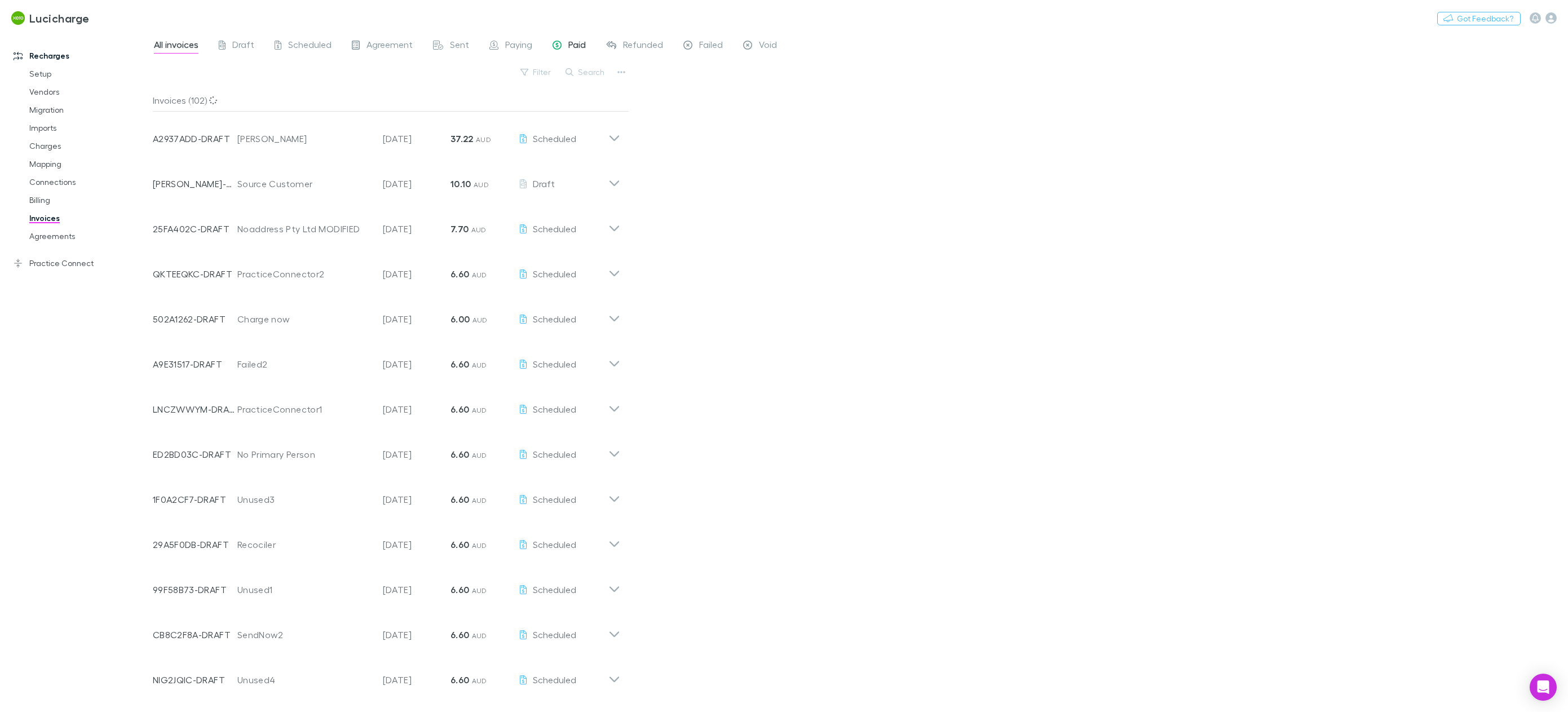
click at [561, 45] on div "Paid" at bounding box center [569, 46] width 33 height 15
click at [62, 236] on link "Agreements" at bounding box center [89, 236] width 141 height 18
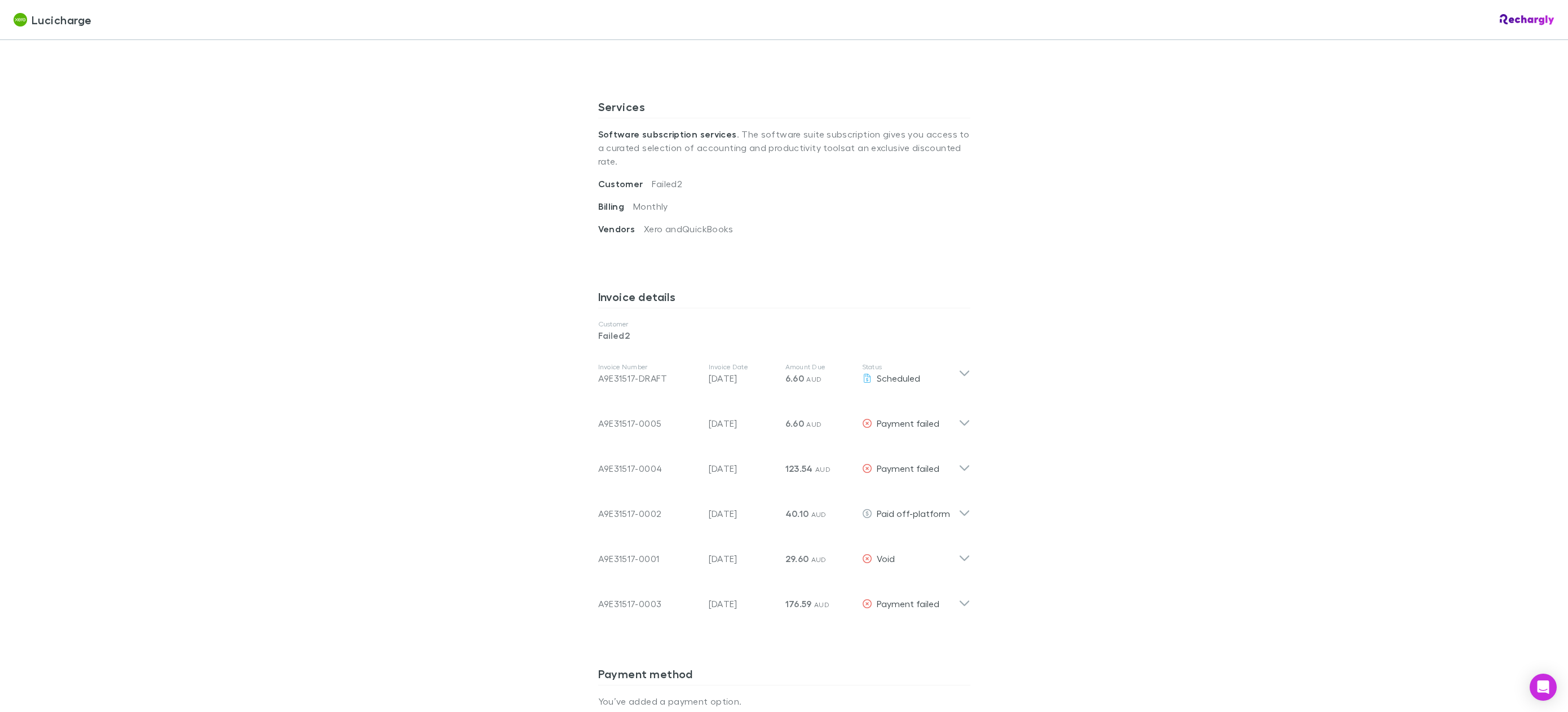
scroll to position [394, 0]
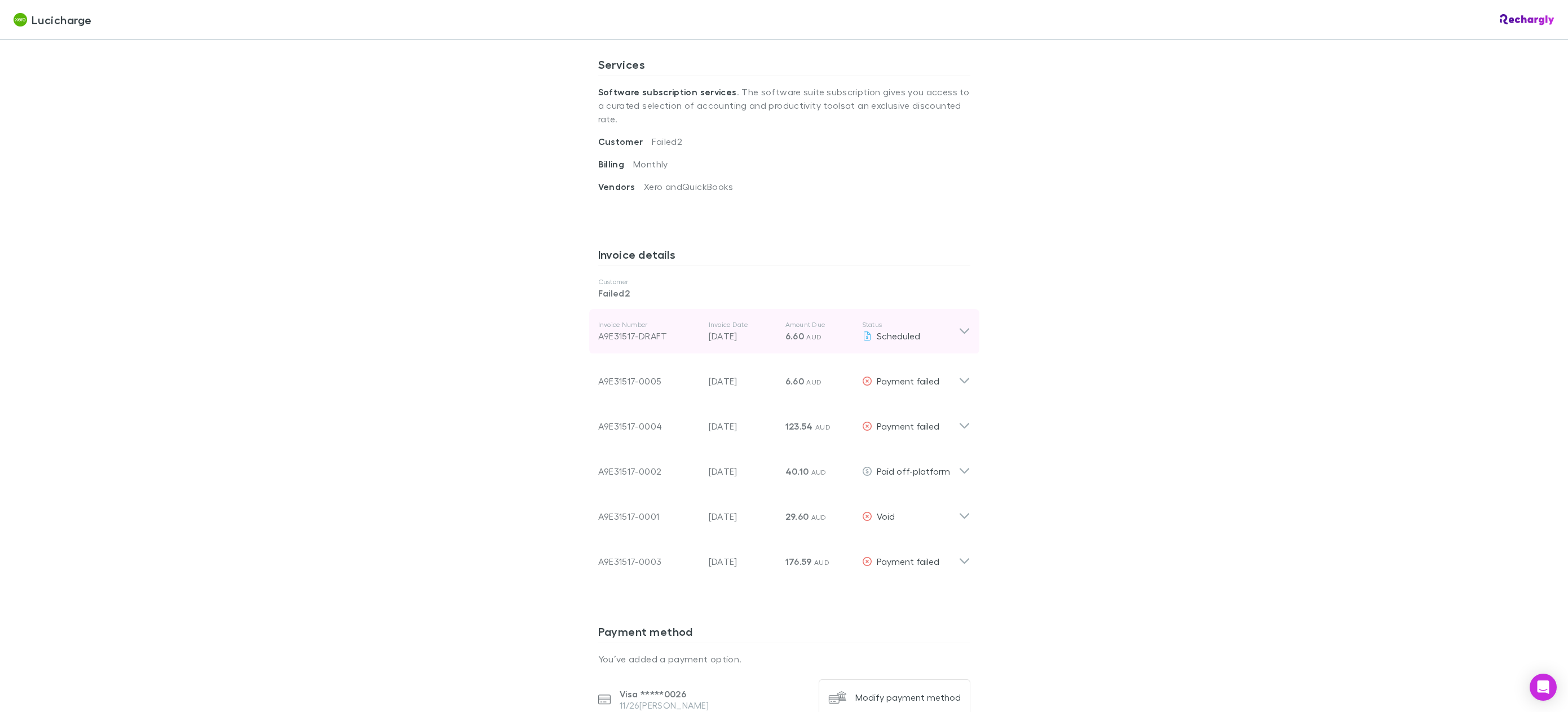
click at [962, 329] on icon at bounding box center [964, 331] width 10 height 5
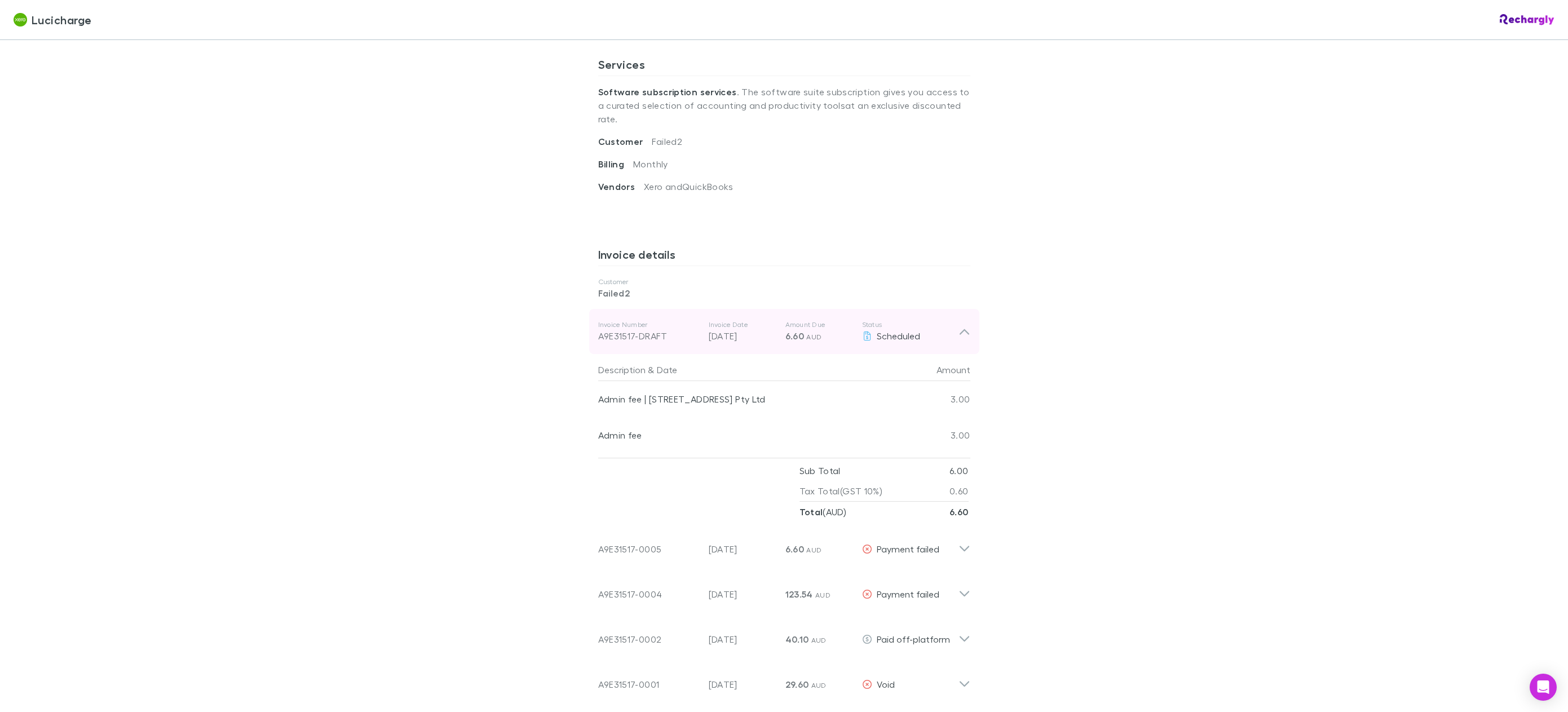
click at [962, 329] on icon at bounding box center [964, 332] width 10 height 5
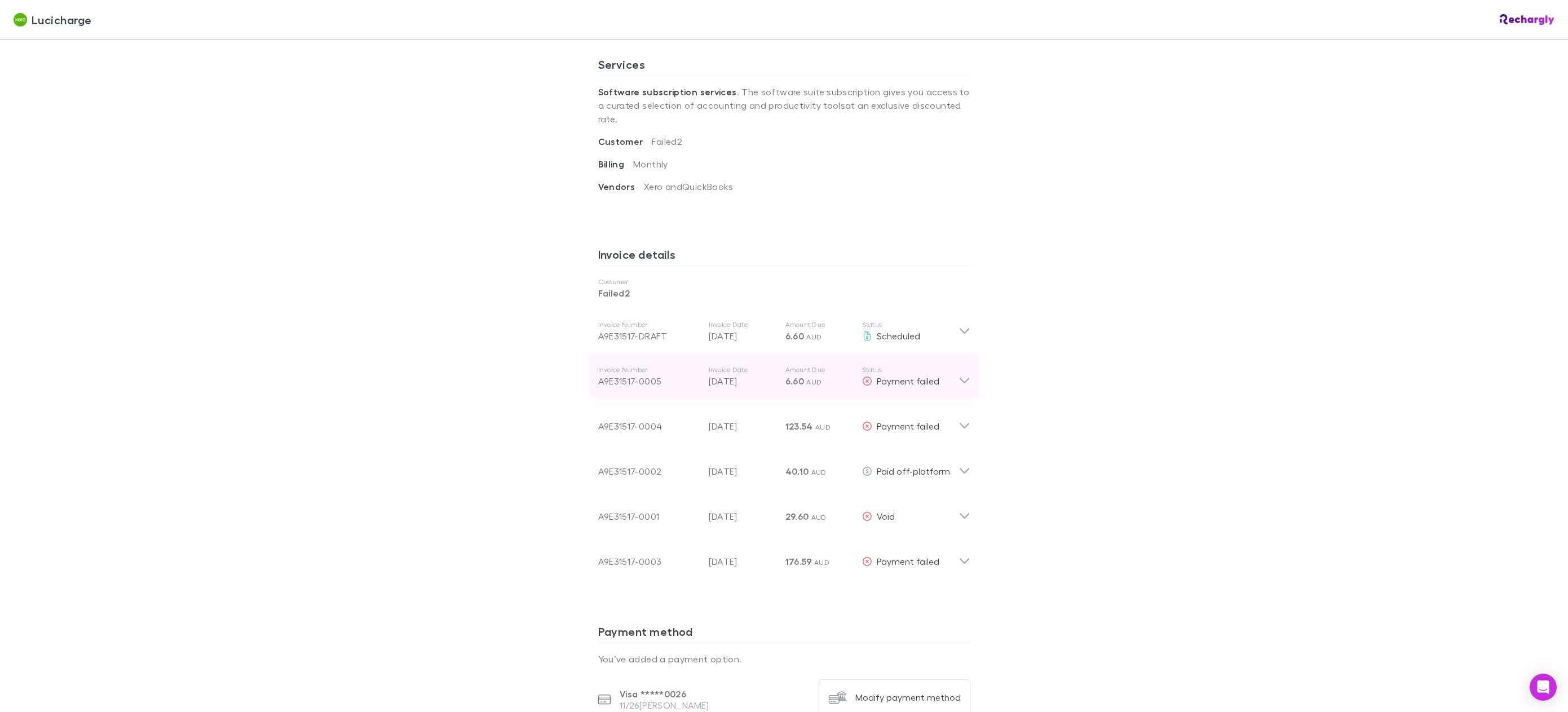
click at [964, 368] on icon at bounding box center [964, 376] width 12 height 23
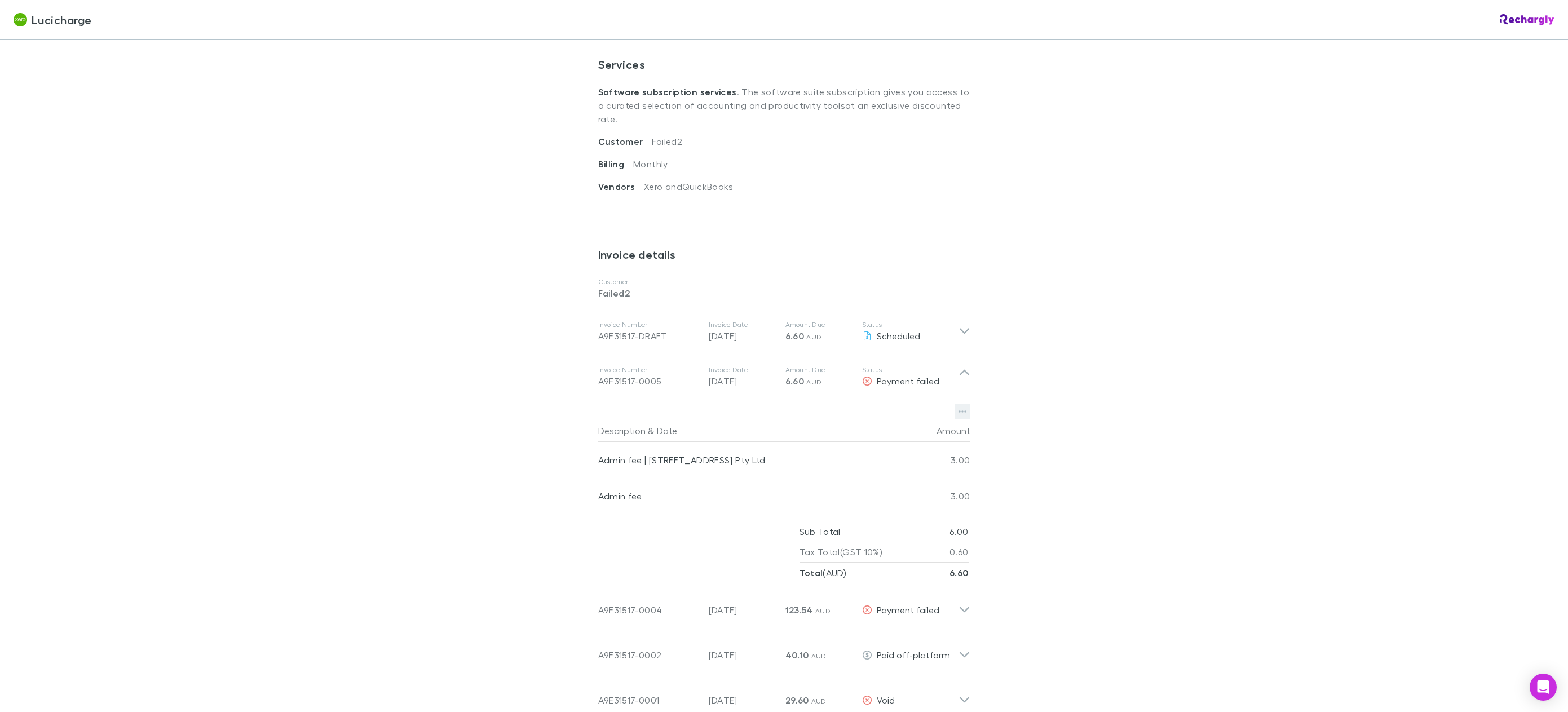
click at [960, 411] on icon "button" at bounding box center [962, 412] width 8 height 2
click at [1151, 455] on div at bounding box center [784, 356] width 1568 height 712
click at [959, 365] on icon at bounding box center [964, 376] width 12 height 23
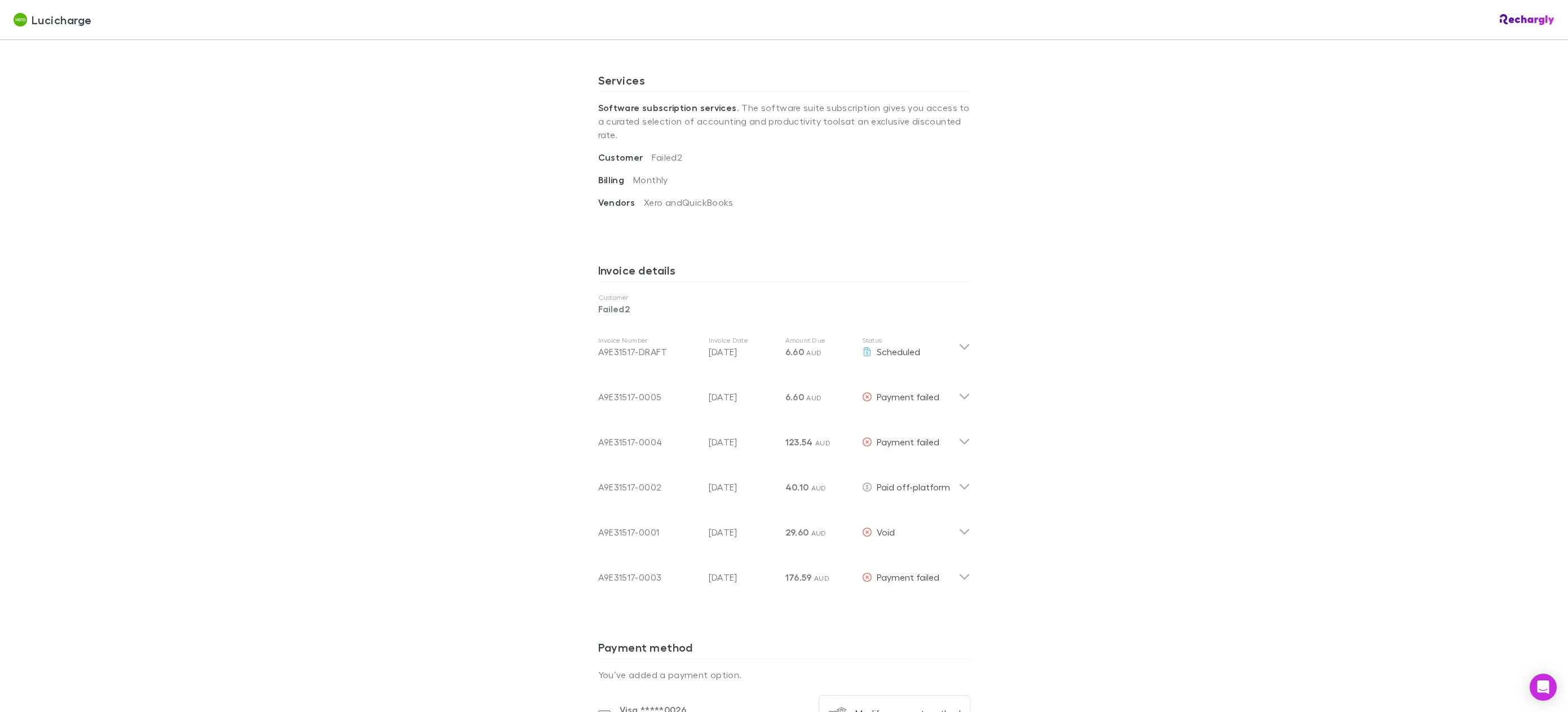
scroll to position [41, 0]
